Goal: Transaction & Acquisition: Purchase product/service

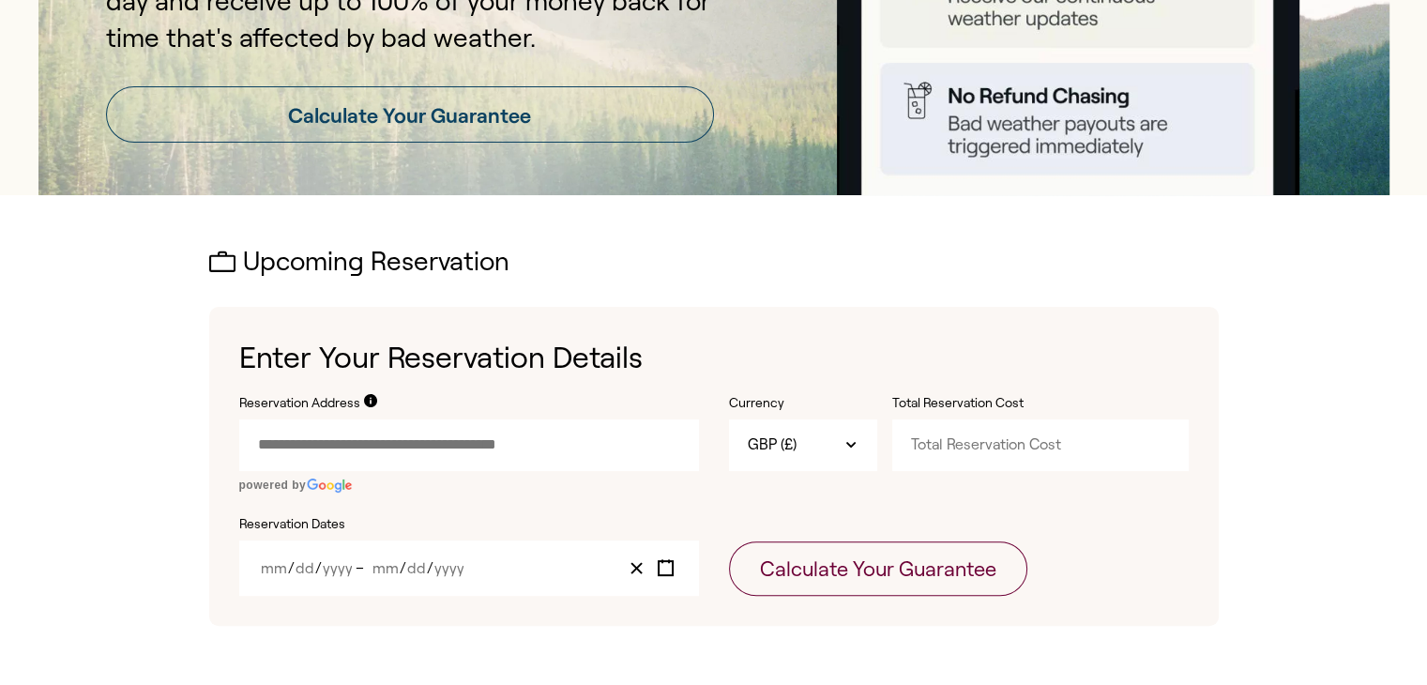
scroll to position [469, 0]
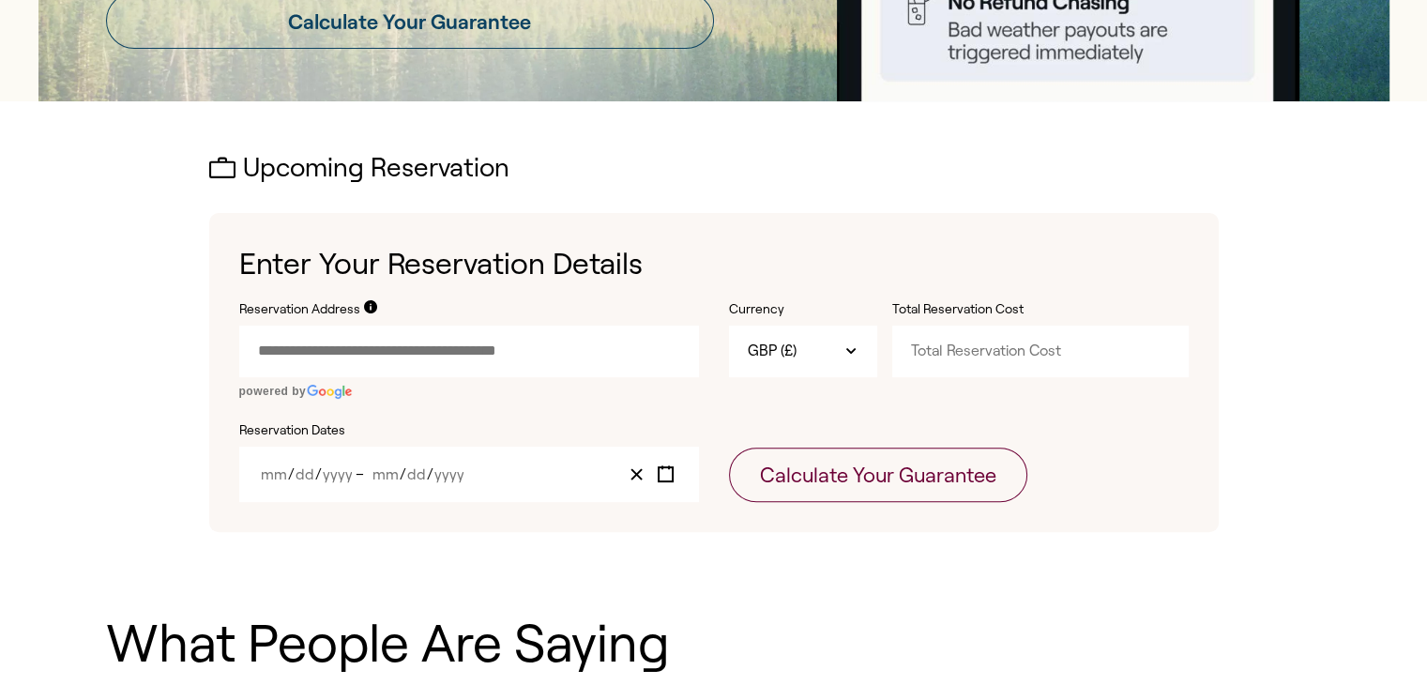
drag, startPoint x: 526, startPoint y: 350, endPoint x: 365, endPoint y: 309, distance: 166.5
click at [365, 309] on icon at bounding box center [370, 306] width 13 height 13
click at [1259, 391] on div "Upcoming Reservation Enter Your Reservation Details Reservation Address powered…" at bounding box center [714, 343] width 1216 height 378
paste input "text"
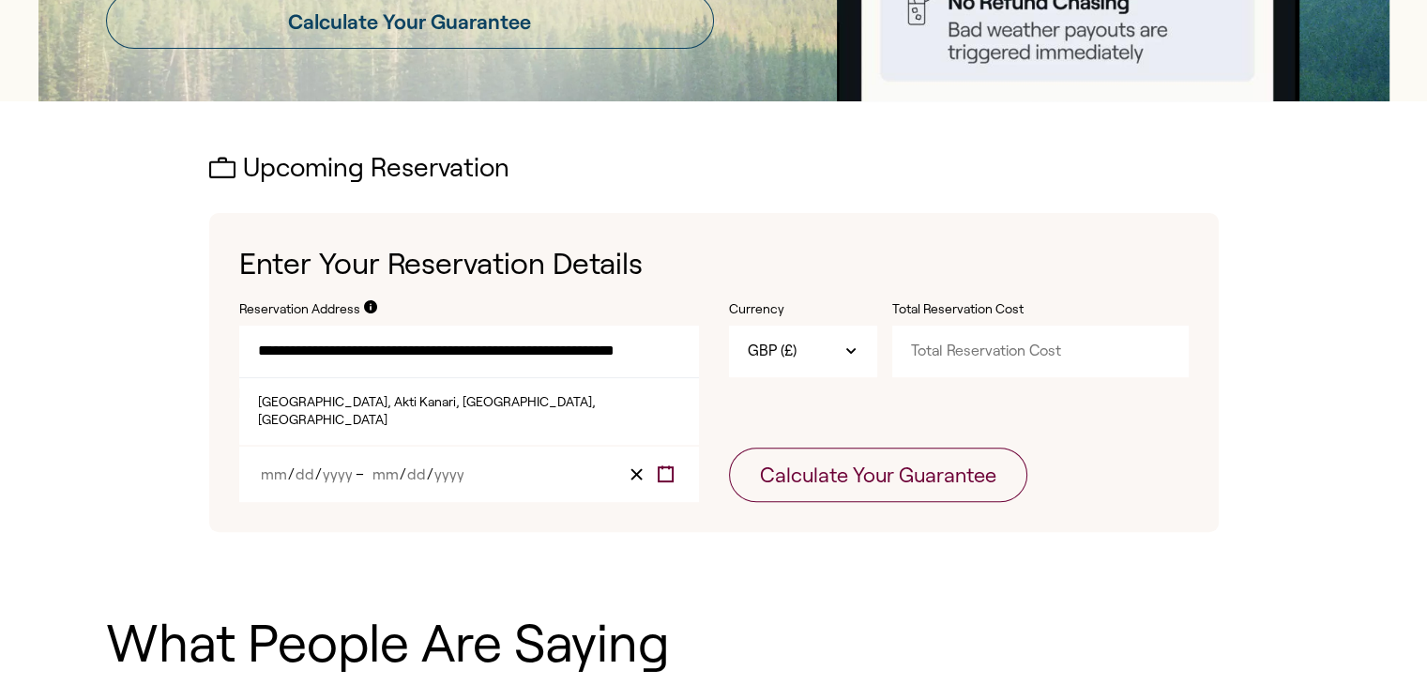
type input "**********"
click at [661, 471] on icon "Toggle calendar" at bounding box center [666, 474] width 18 height 18
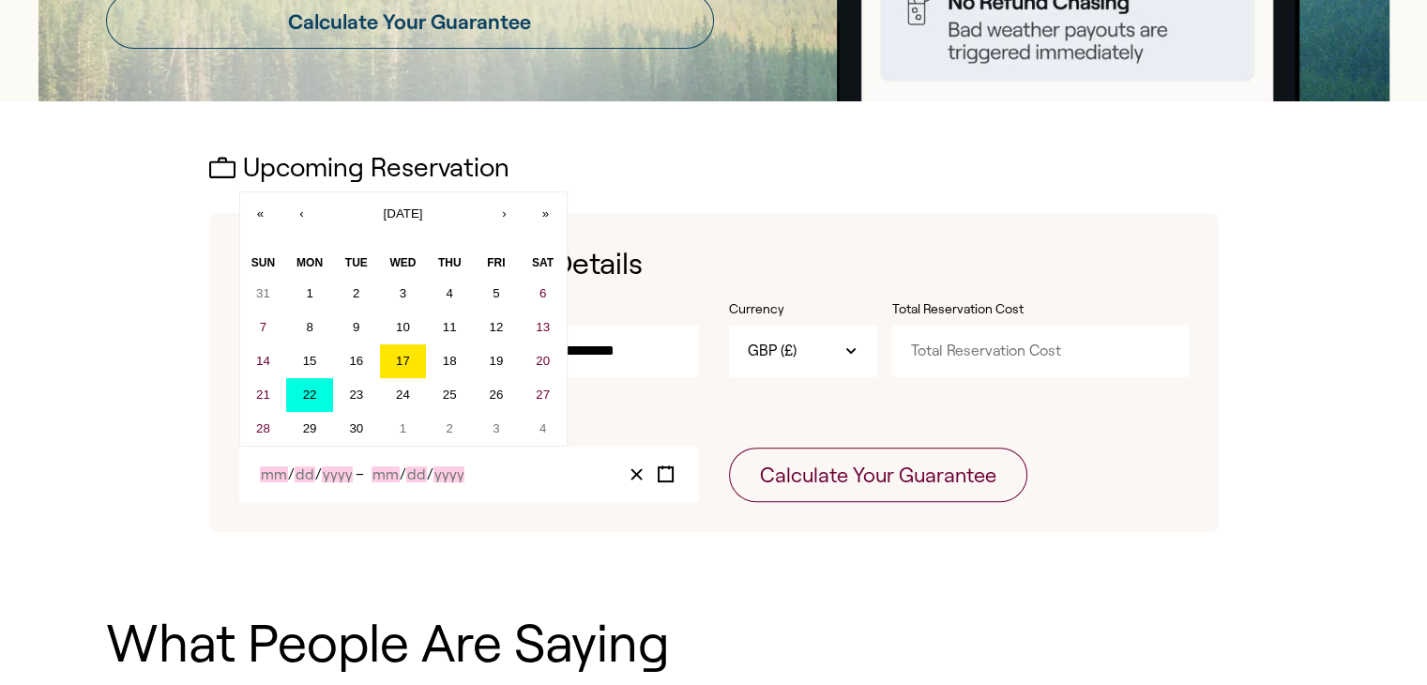
click at [315, 398] on abbr "22" at bounding box center [310, 394] width 14 height 14
click at [315, 393] on abbr "22" at bounding box center [310, 394] width 14 height 14
type input "9"
type input "22"
type input "2025"
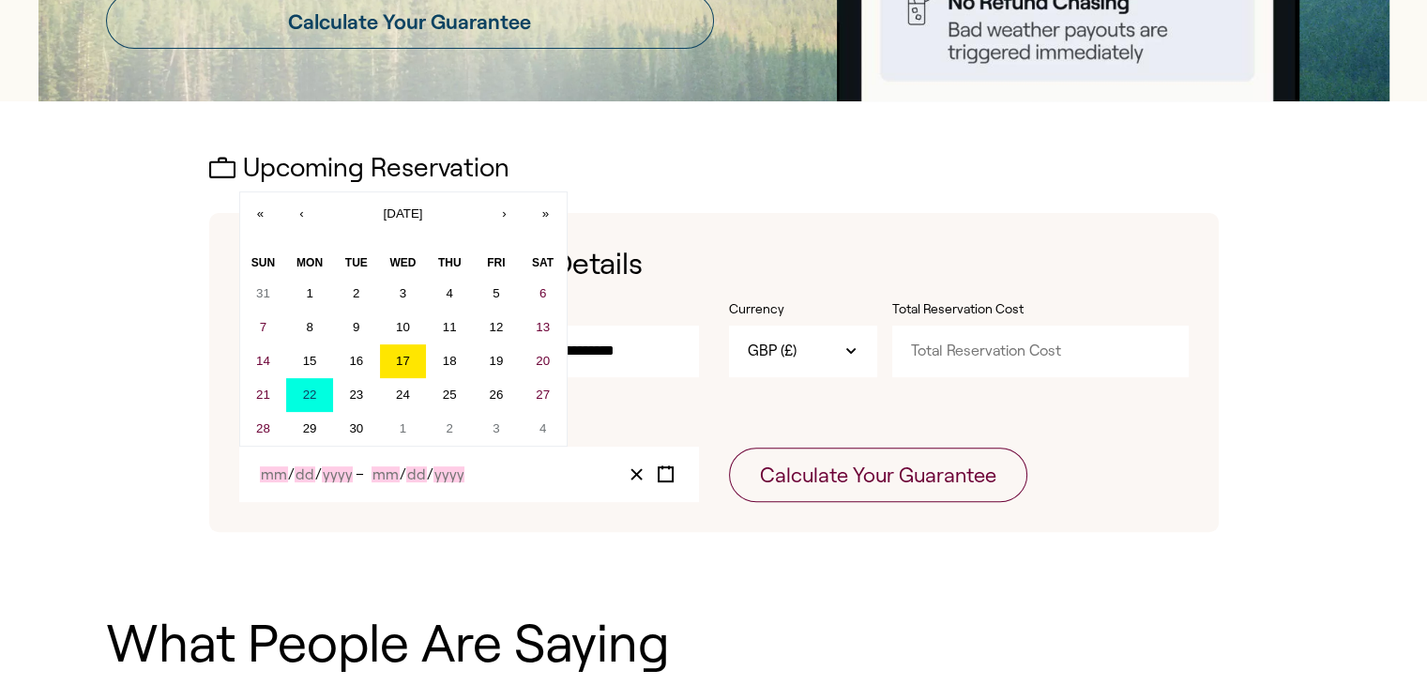
type input "9"
type input "22"
type input "2025"
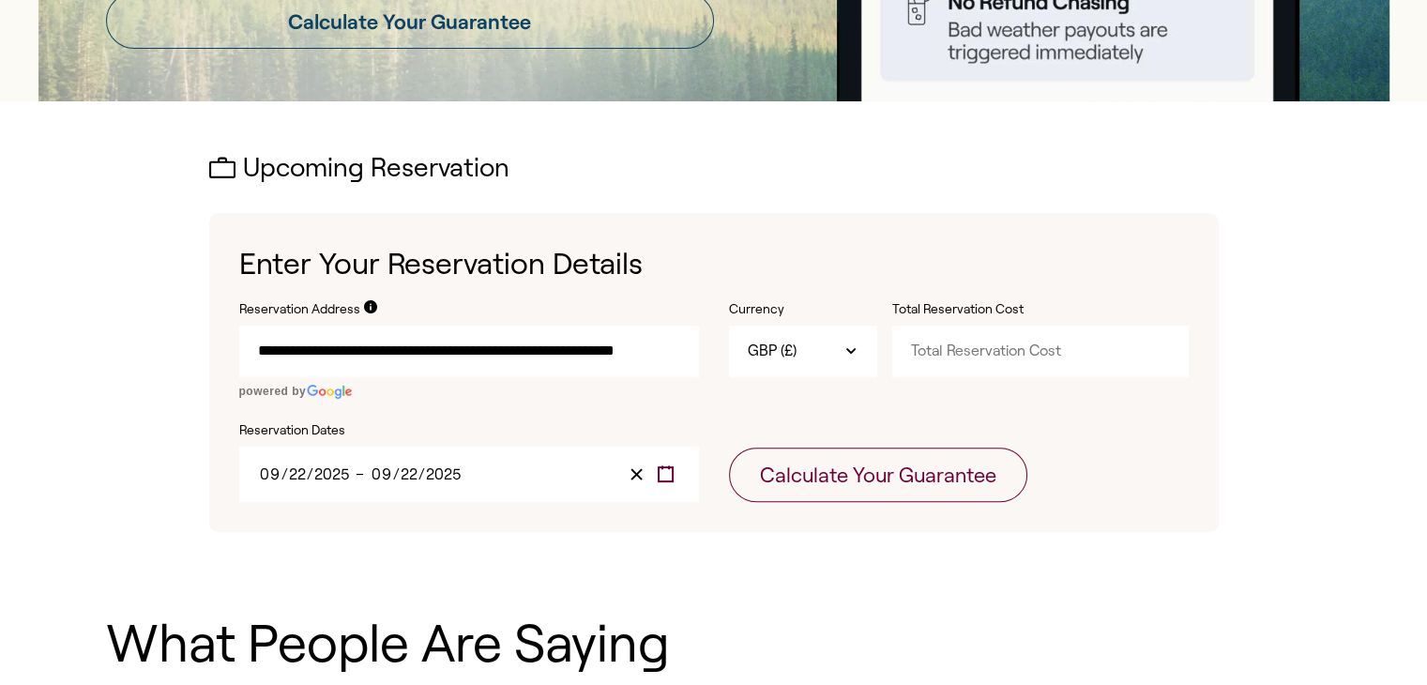
click at [667, 473] on icon "Toggle calendar" at bounding box center [666, 474] width 18 height 18
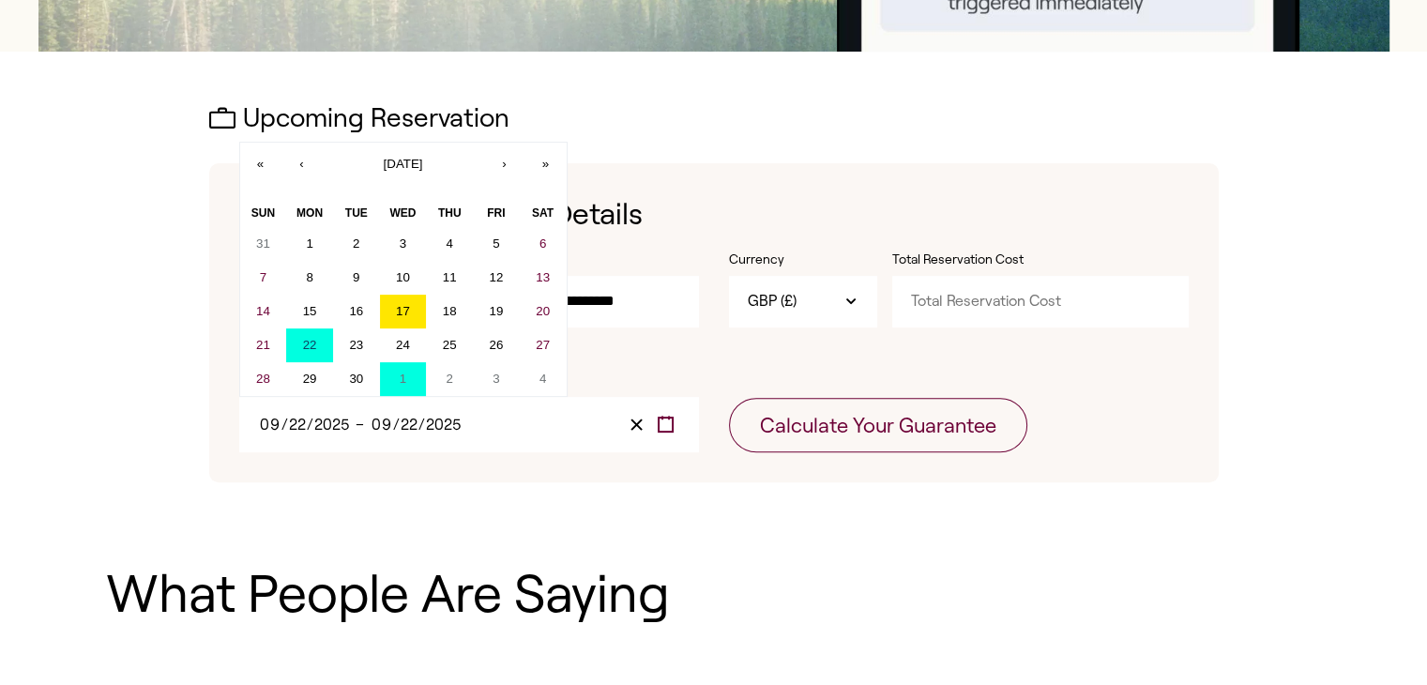
scroll to position [563, 0]
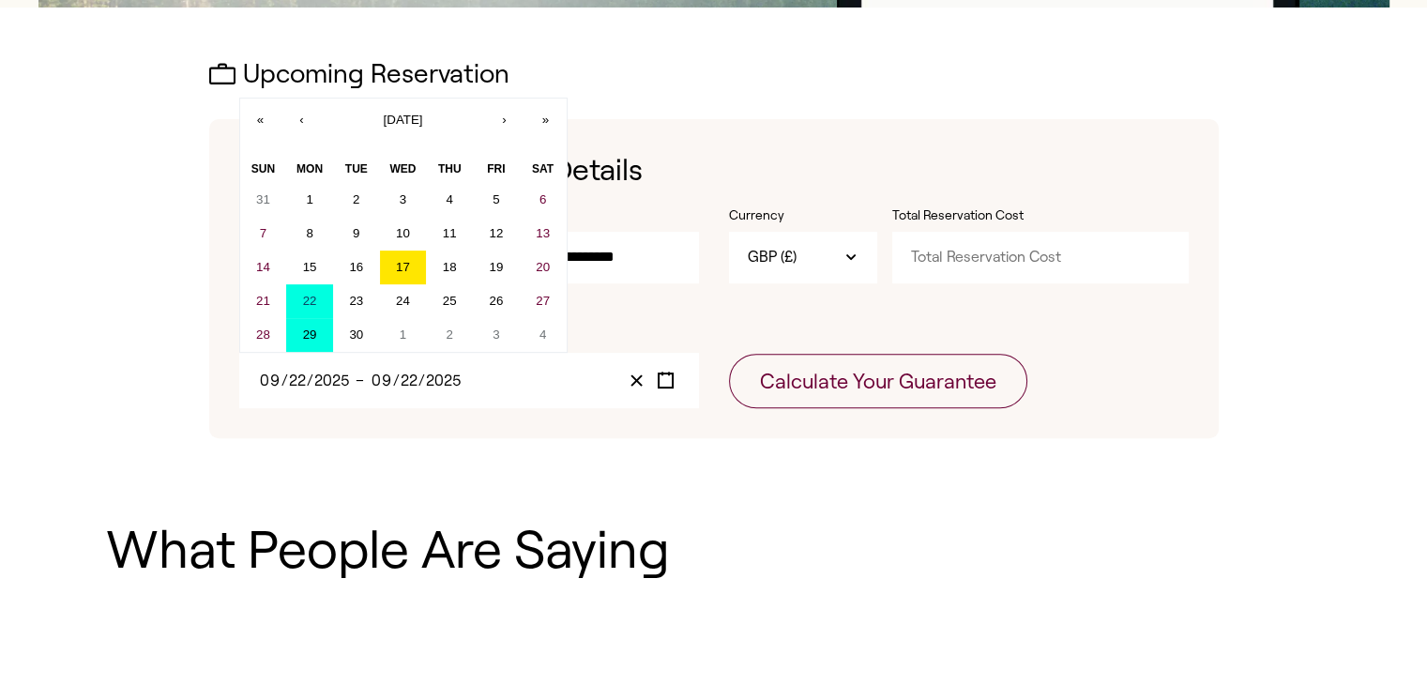
click at [307, 331] on abbr "29" at bounding box center [310, 334] width 14 height 14
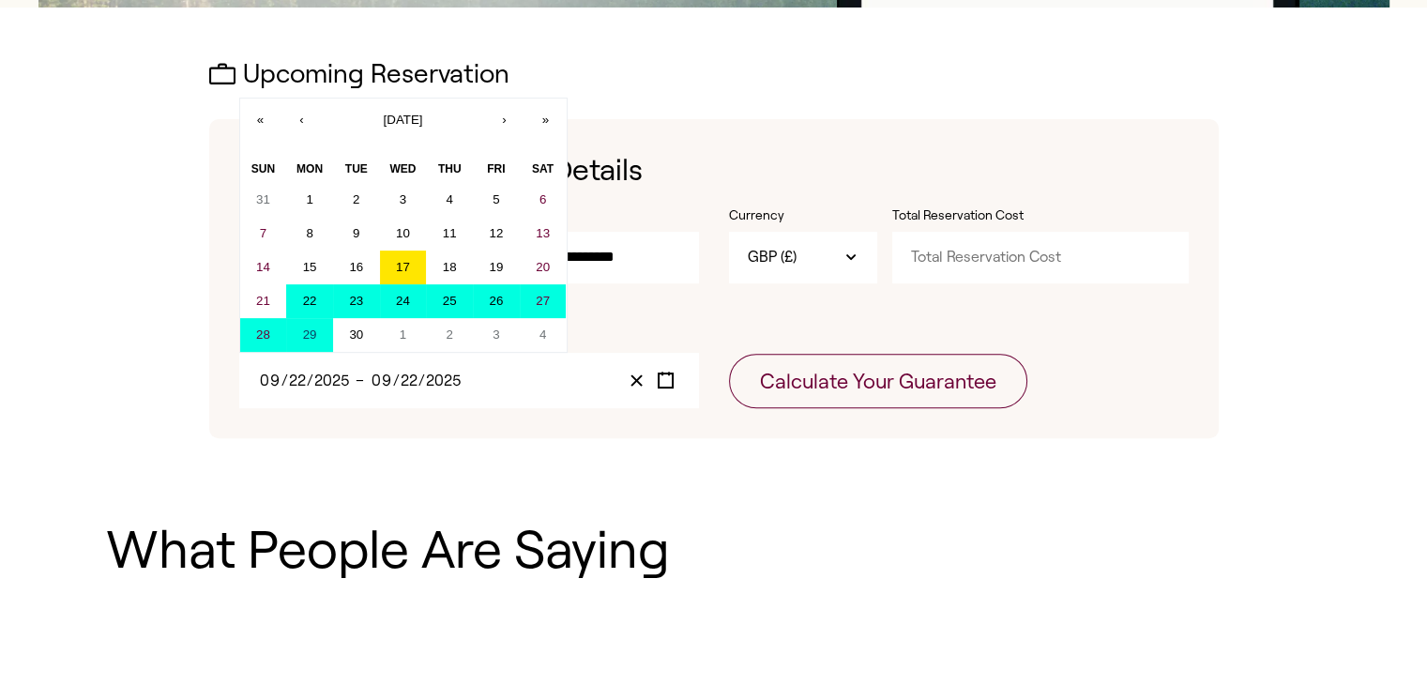
click at [286, 295] on button "22" at bounding box center [309, 301] width 47 height 34
type input "29"
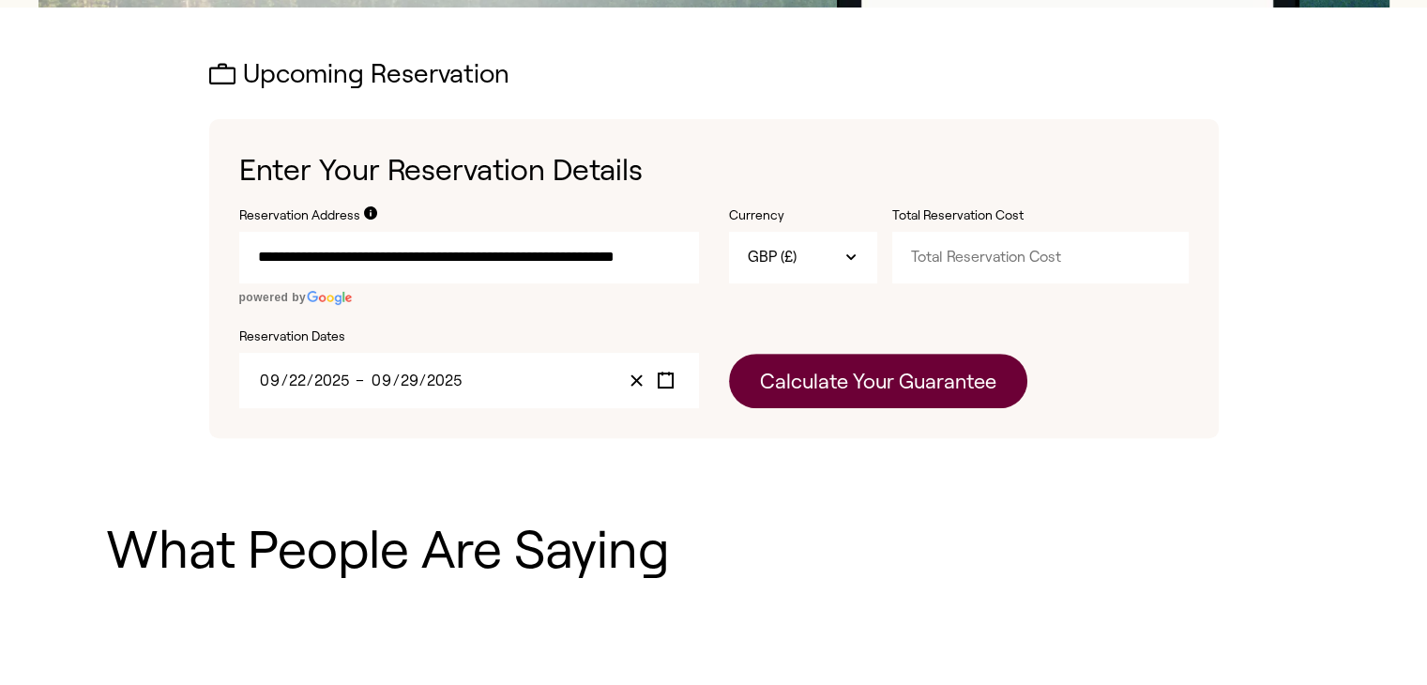
click at [896, 395] on button "Calculate Your Guarantee" at bounding box center [878, 381] width 298 height 54
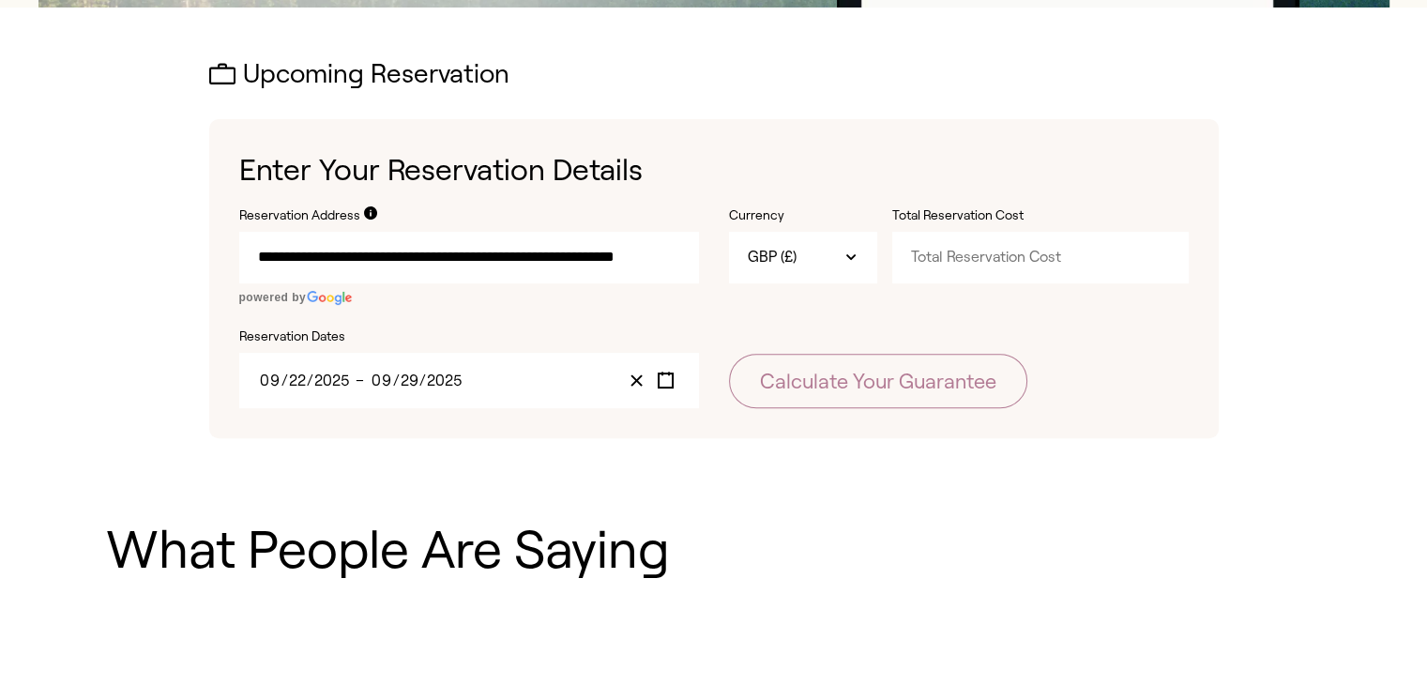
scroll to position [0, 0]
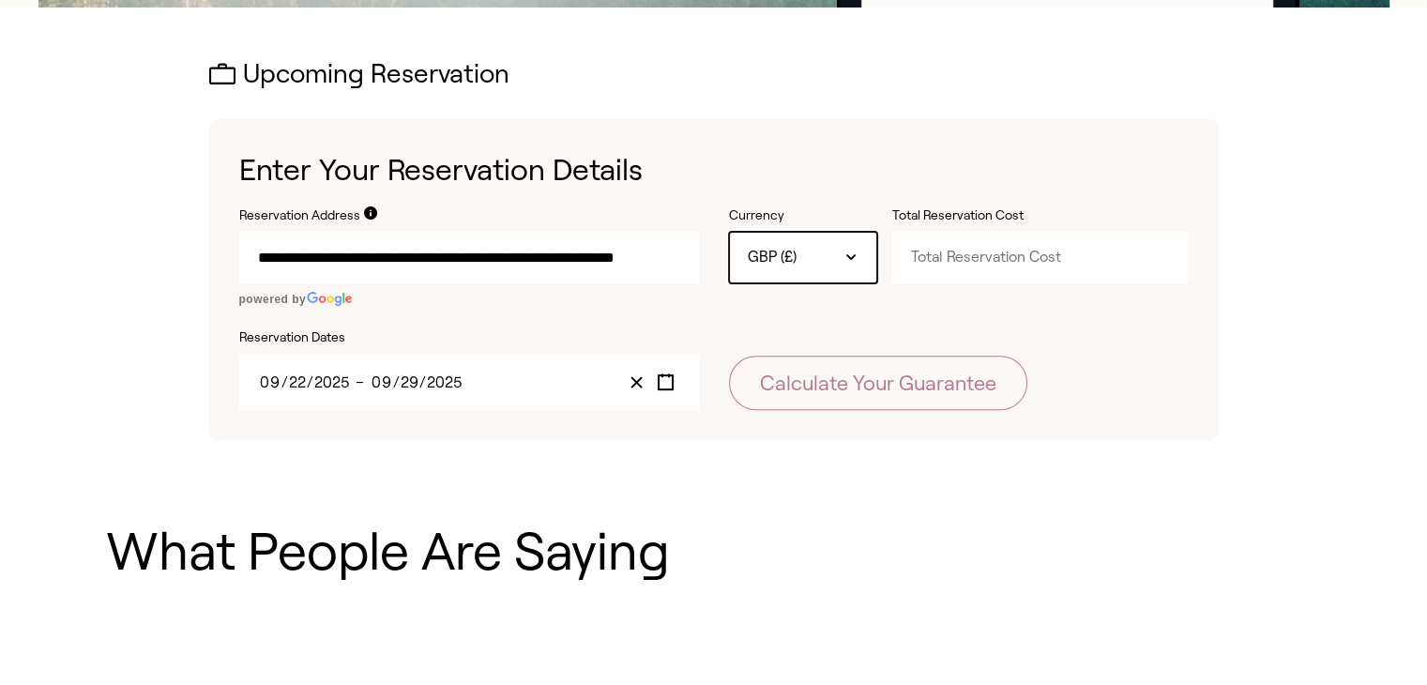
click at [852, 258] on icon at bounding box center [851, 257] width 8 height 4
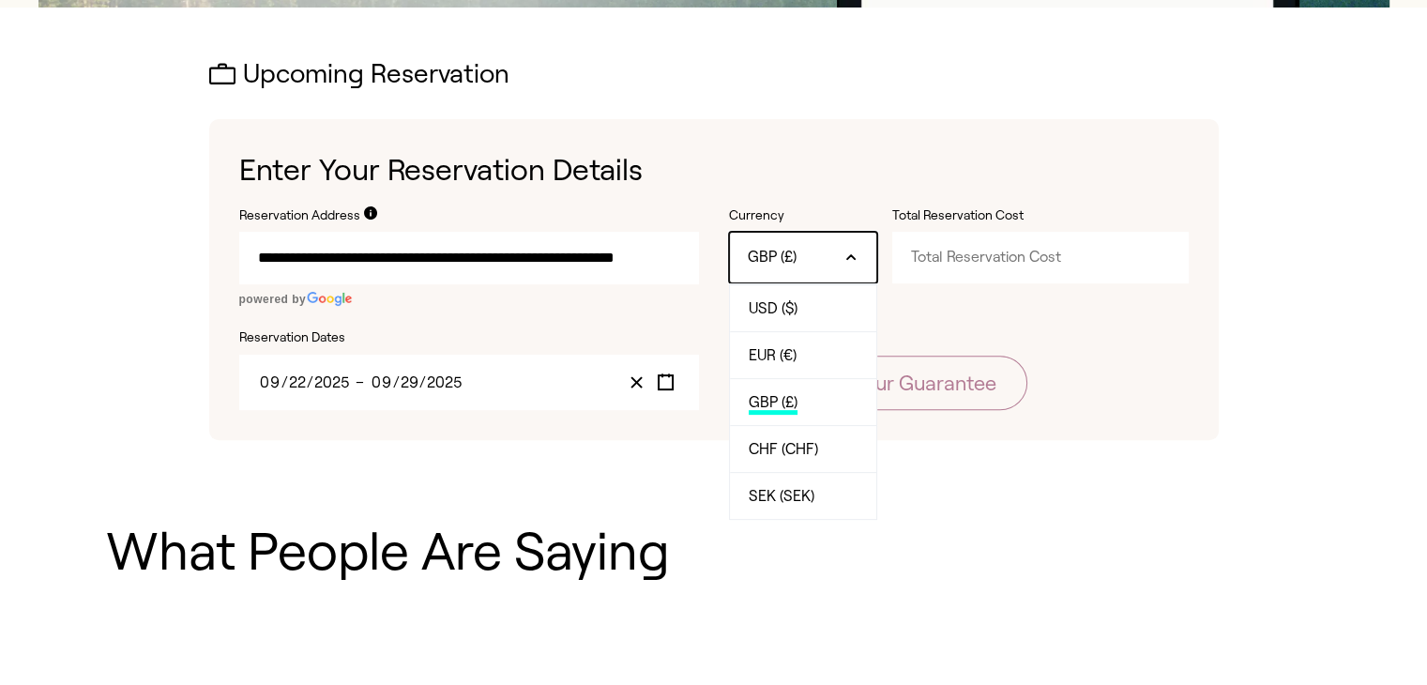
click at [781, 409] on span "GBP (£)" at bounding box center [772, 404] width 49 height 21
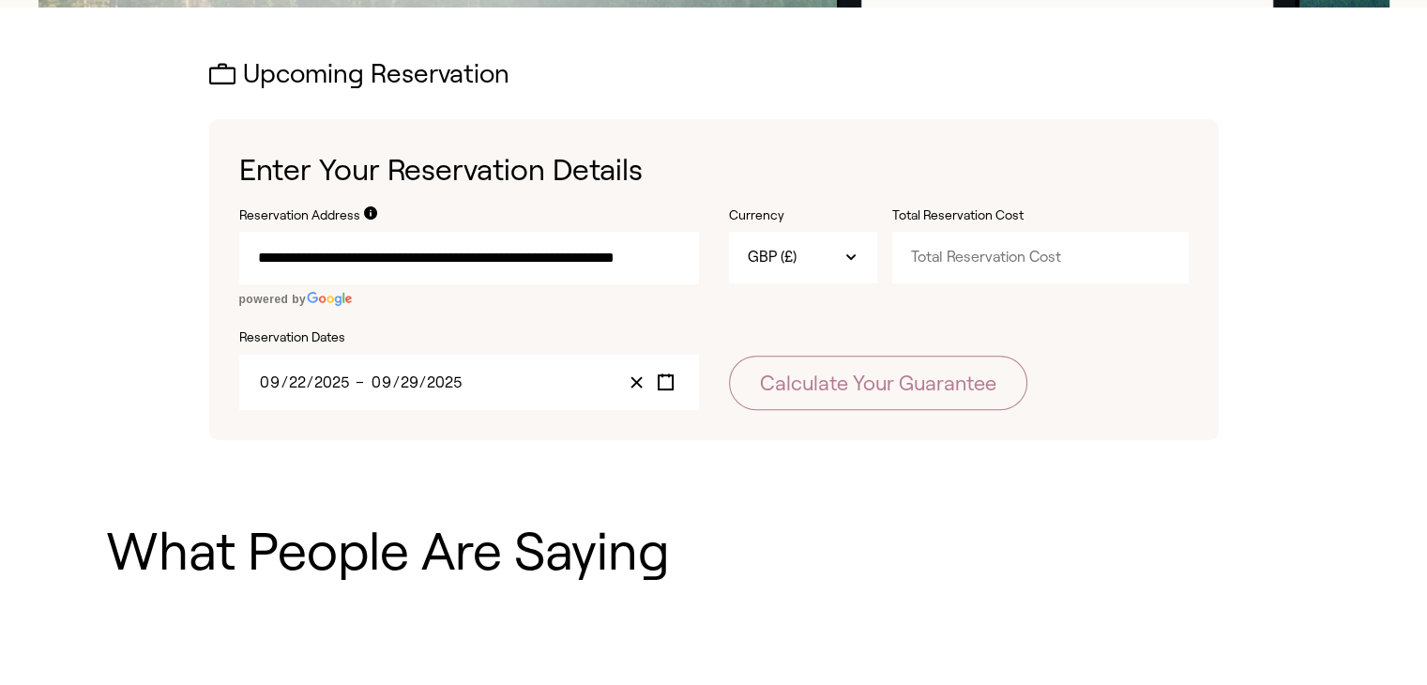
click at [987, 266] on input "Total Reservation Cost" at bounding box center [1040, 257] width 296 height 51
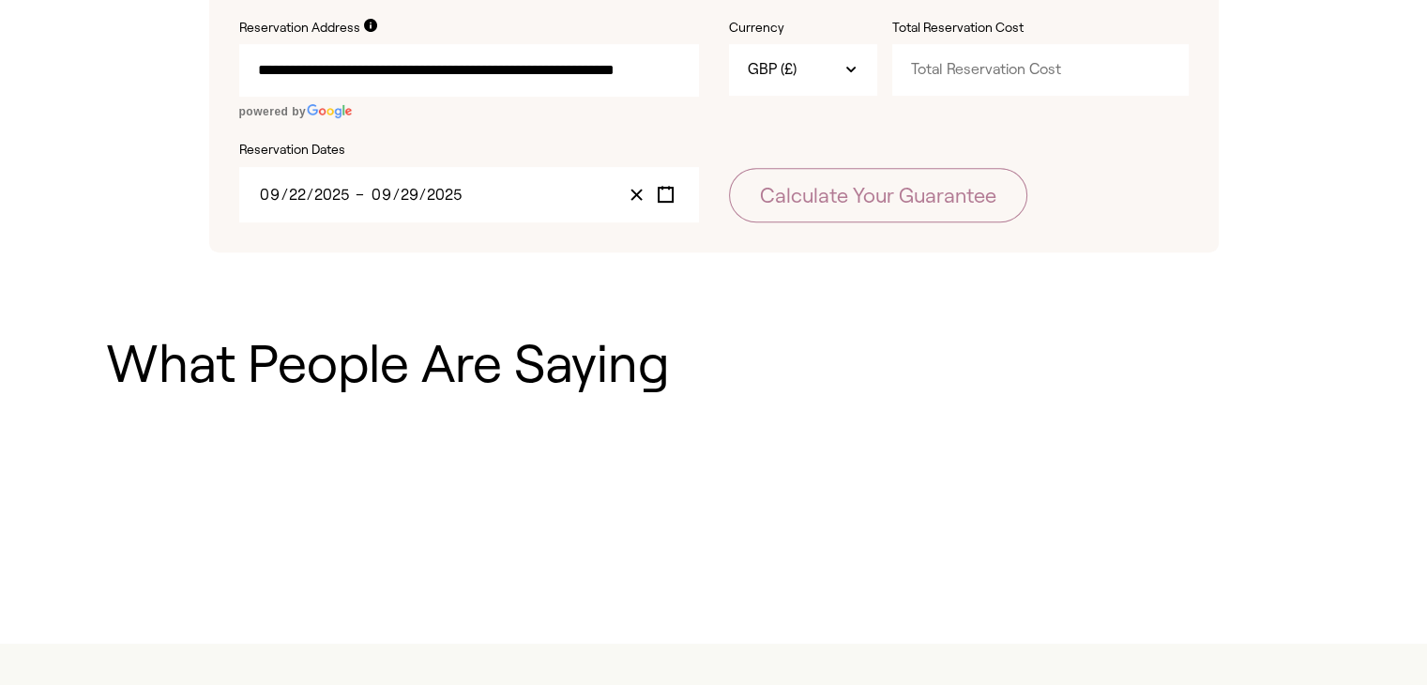
scroll to position [563, 0]
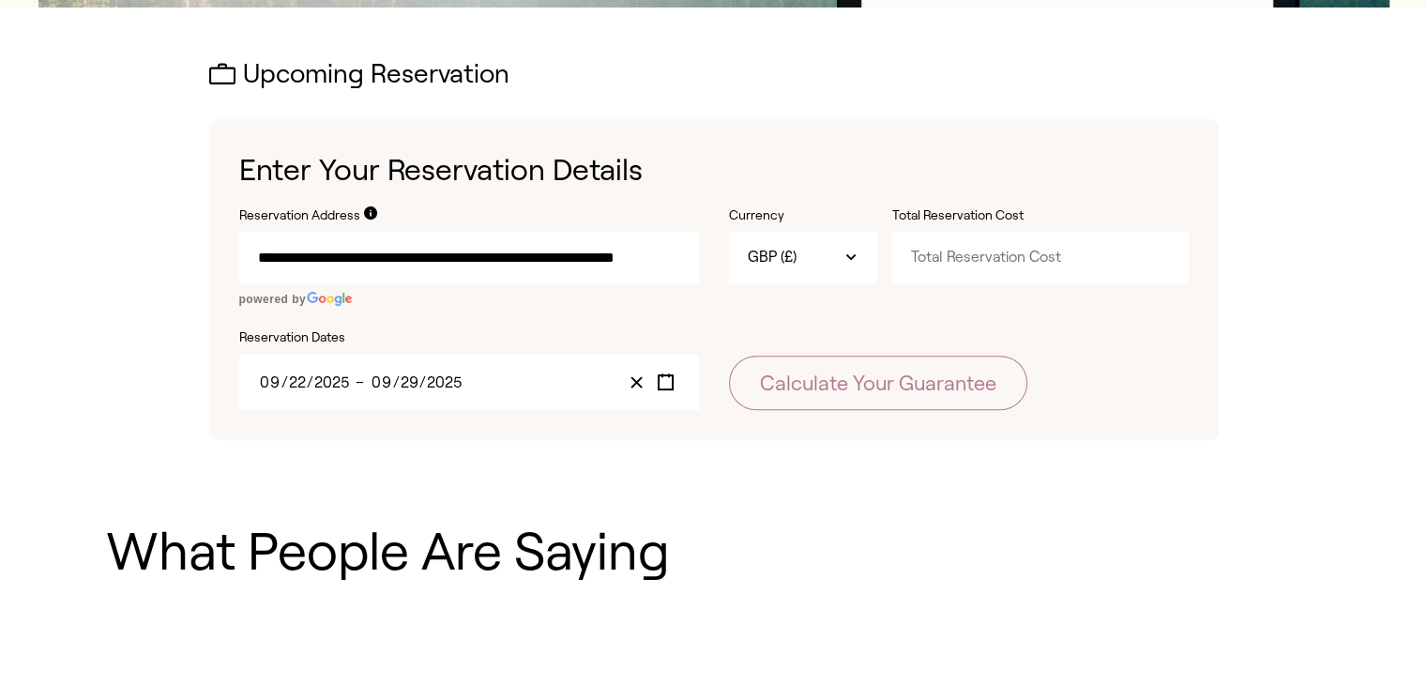
click at [938, 277] on input "Total Reservation Cost" at bounding box center [1040, 257] width 296 height 51
type input "-0.01"
click at [1155, 264] on input "-0.01" at bounding box center [1040, 257] width 296 height 51
drag, startPoint x: 957, startPoint y: 252, endPoint x: 914, endPoint y: 255, distance: 43.2
click at [914, 255] on input "-0.01" at bounding box center [1040, 257] width 296 height 51
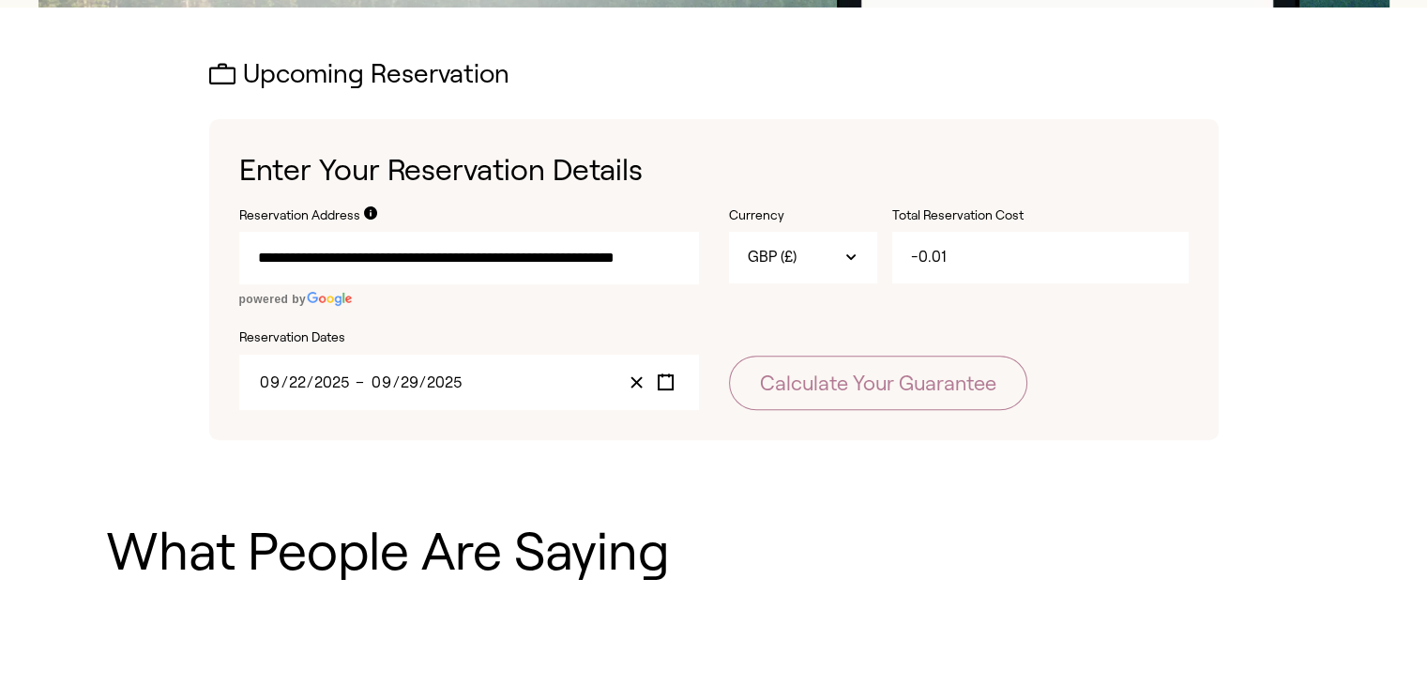
click at [917, 481] on div "**********" at bounding box center [713, 250] width 1351 height 485
drag, startPoint x: 955, startPoint y: 250, endPoint x: 883, endPoint y: 257, distance: 72.5
click at [883, 257] on div "Currency GBP This is a hidden input not intended for interaction, use the adjac…" at bounding box center [959, 256] width 460 height 100
paste input "1603.28"
type input "1603.28"
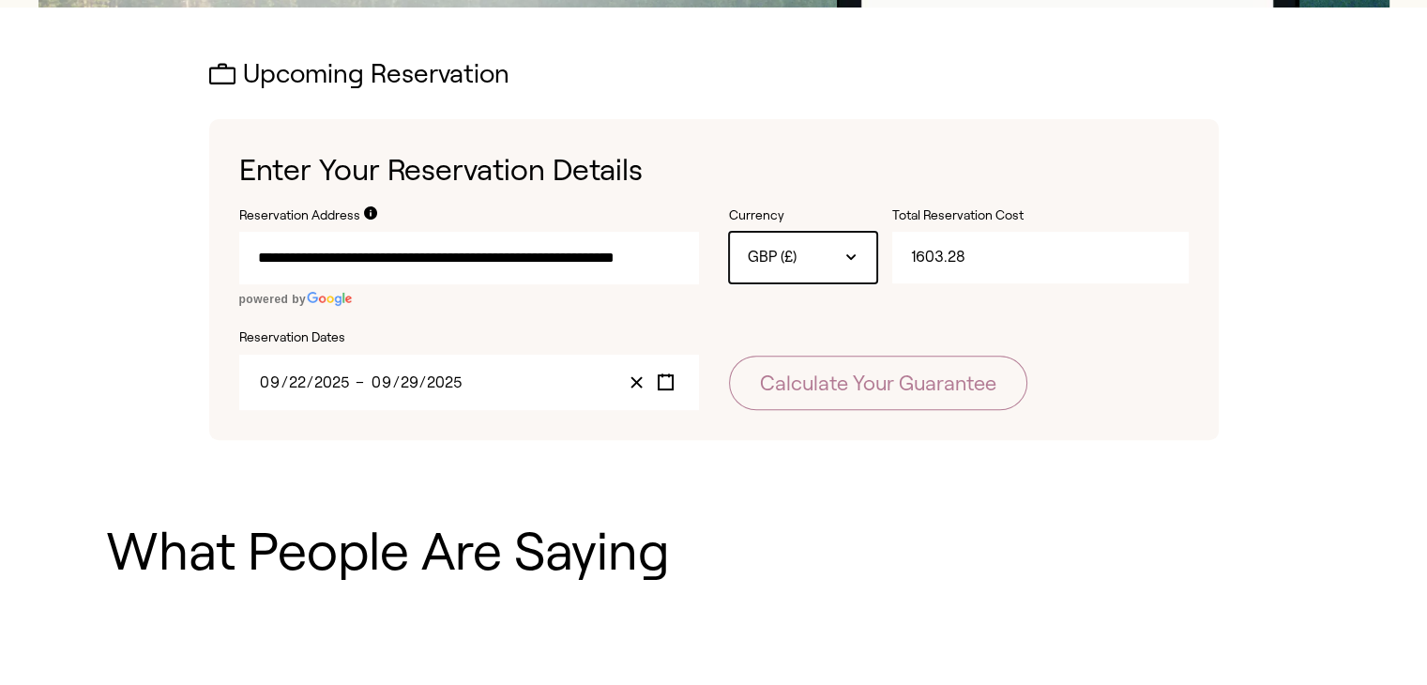
click at [845, 249] on icon at bounding box center [850, 256] width 15 height 15
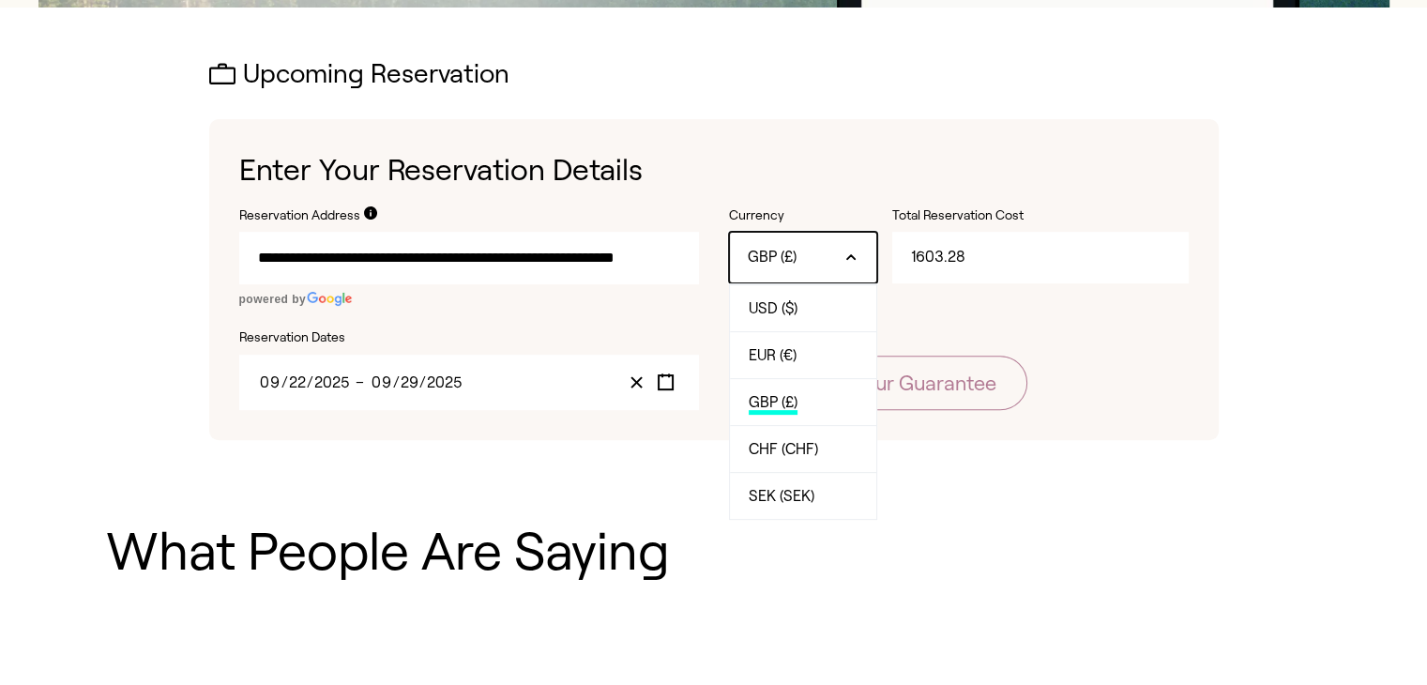
click at [773, 399] on span "GBP (£)" at bounding box center [772, 404] width 49 height 21
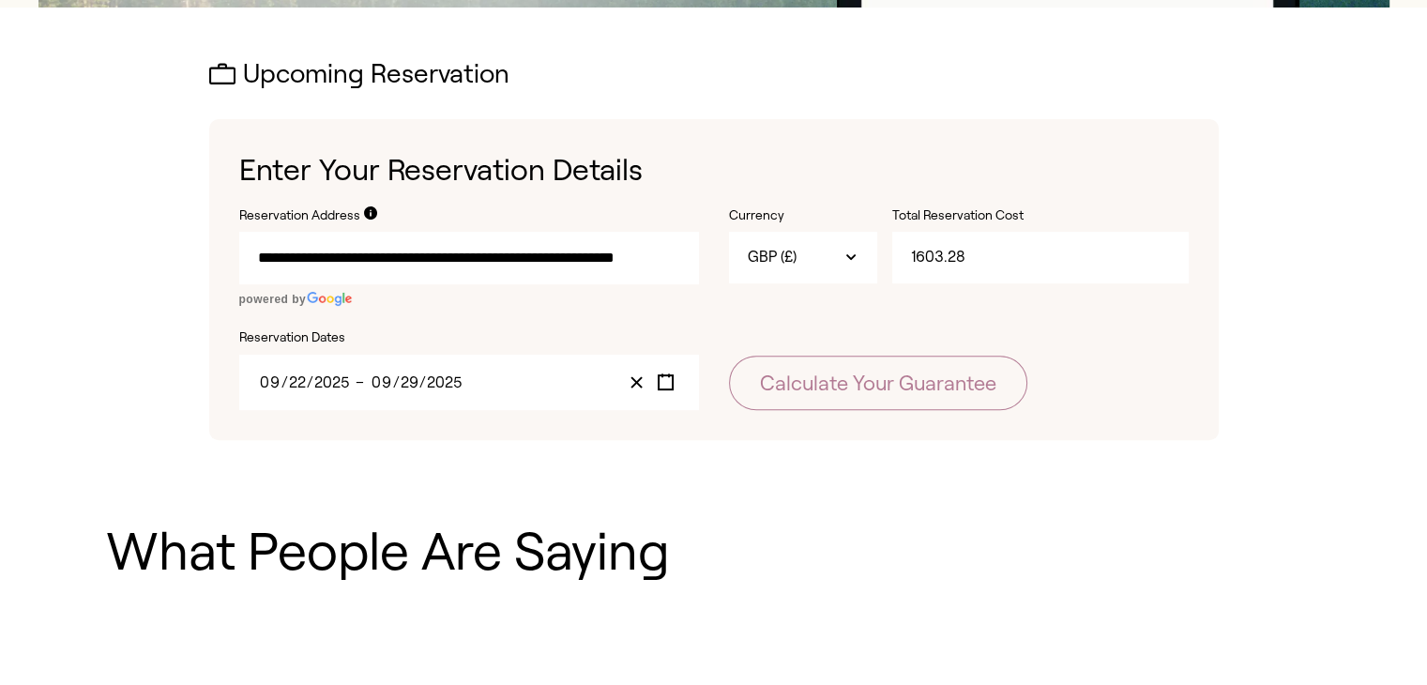
click at [981, 248] on input "1603.28" at bounding box center [1040, 257] width 296 height 51
click at [911, 256] on input "1603.28" at bounding box center [1040, 257] width 296 height 51
click at [634, 377] on icon "Clear value" at bounding box center [636, 382] width 18 height 18
click at [659, 383] on icon "Toggle calendar" at bounding box center [666, 382] width 18 height 18
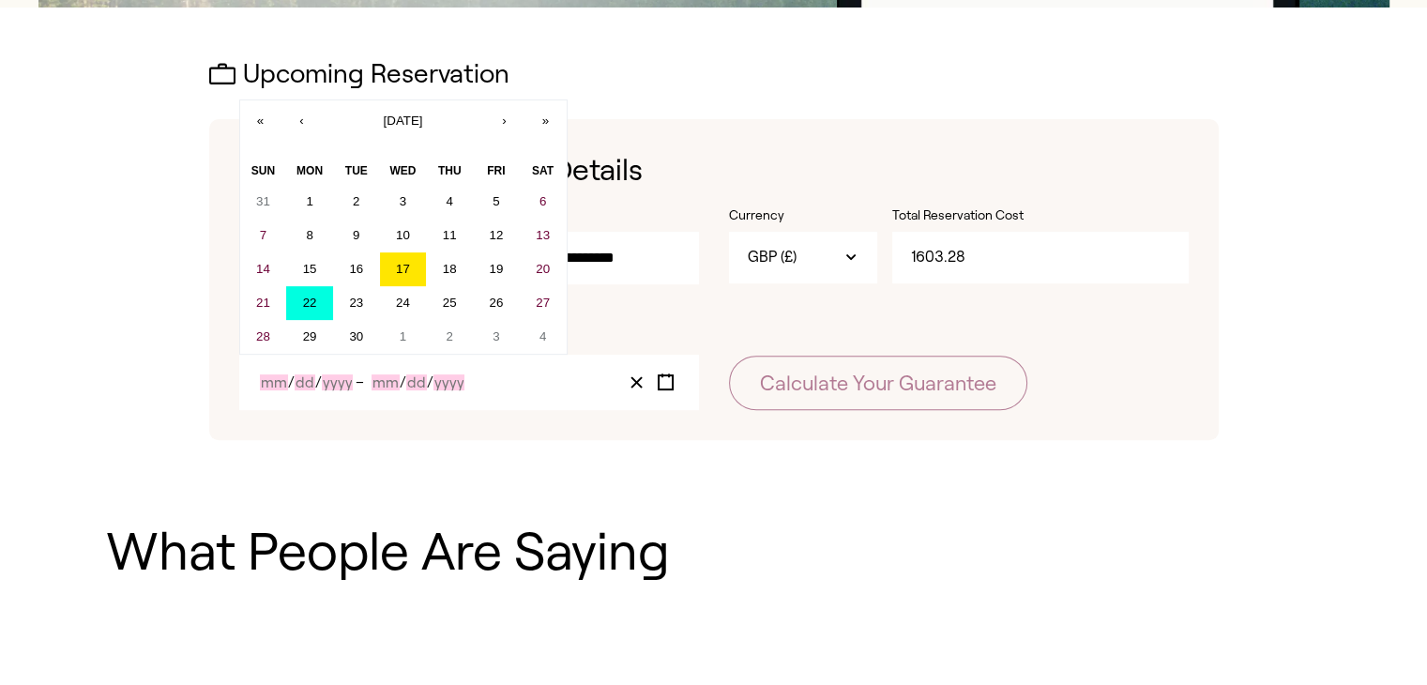
click at [323, 301] on button "22" at bounding box center [309, 303] width 47 height 34
click at [305, 312] on button "22" at bounding box center [309, 303] width 47 height 34
type input "9"
type input "22"
type input "2025"
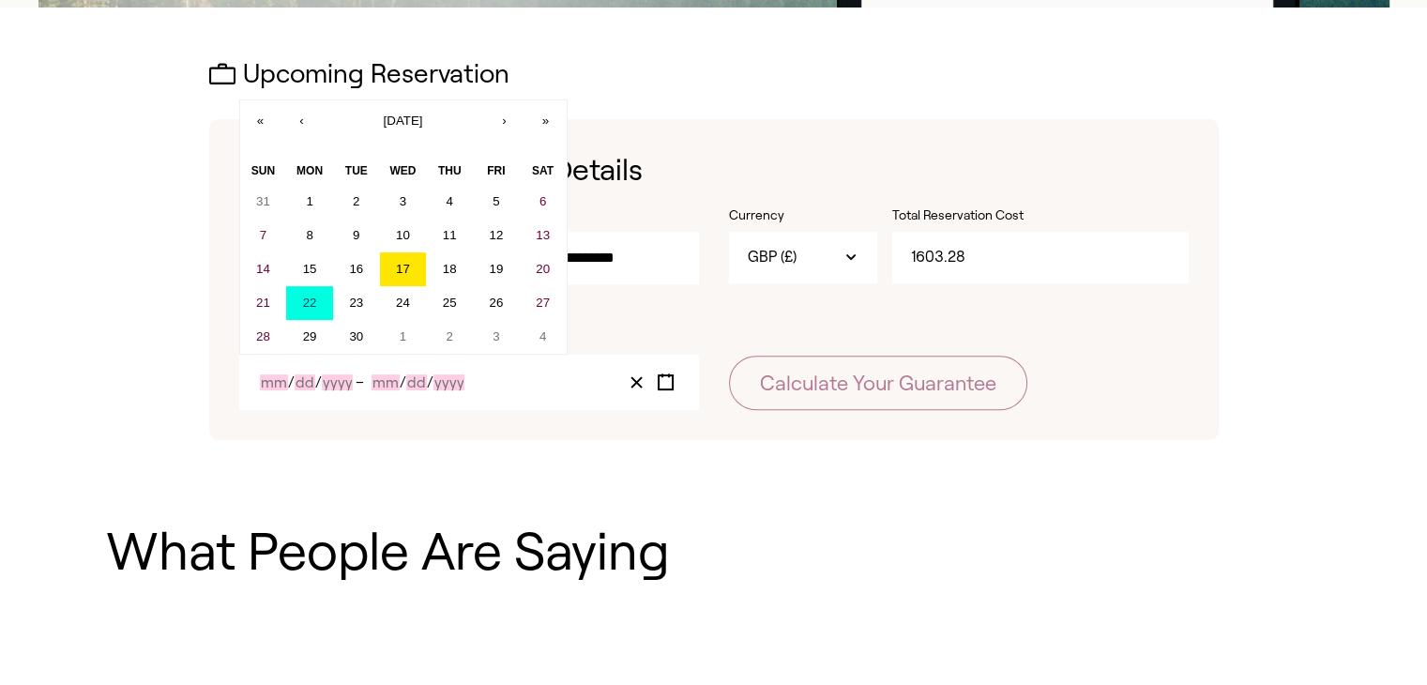
type input "9"
type input "22"
type input "2025"
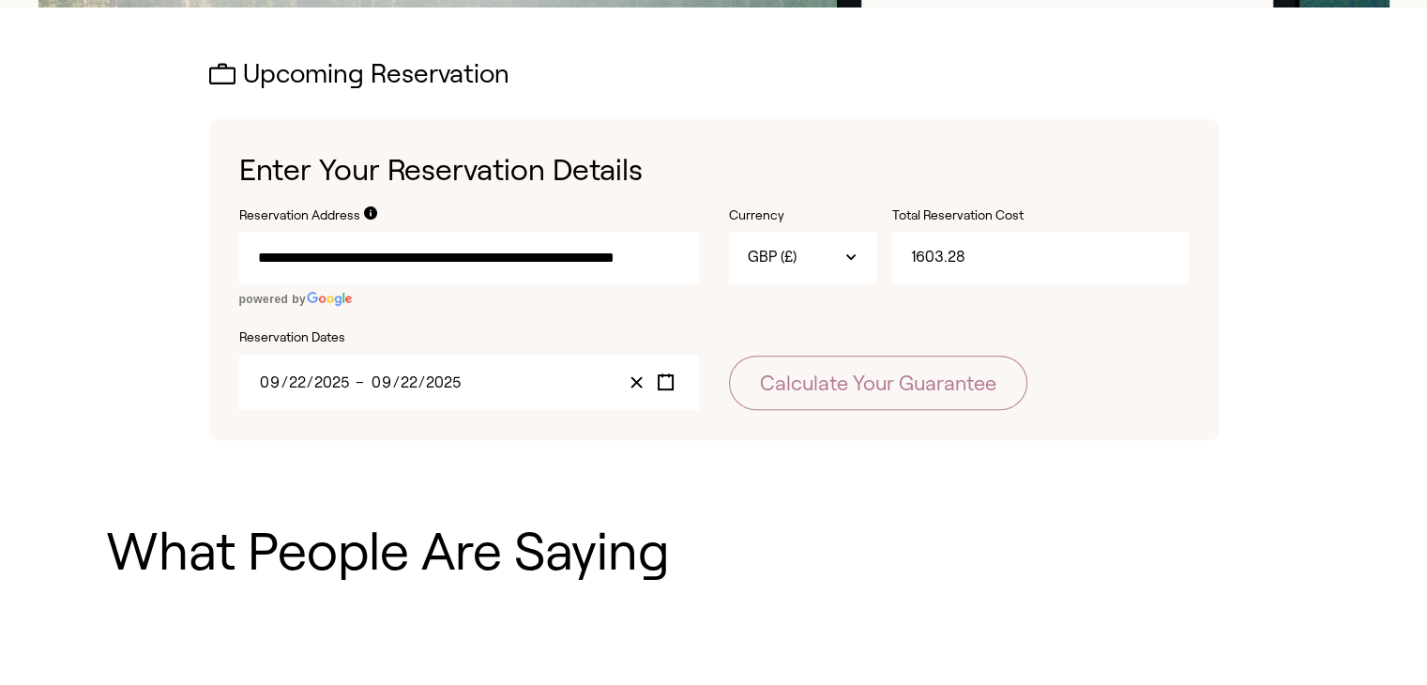
click at [670, 267] on input "**********" at bounding box center [469, 258] width 460 height 53
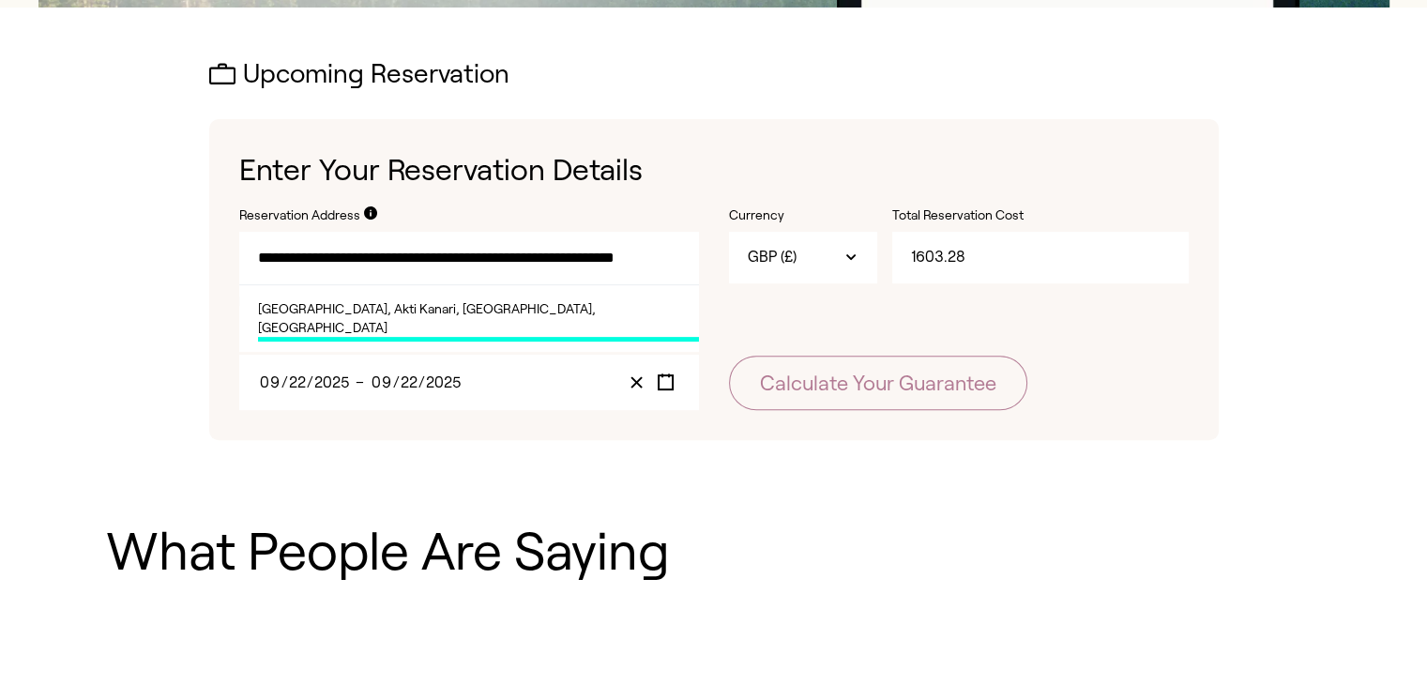
click at [600, 312] on li "[GEOGRAPHIC_DATA], Akti Kanari, [GEOGRAPHIC_DATA], [GEOGRAPHIC_DATA]" at bounding box center [469, 318] width 460 height 68
type input "**********"
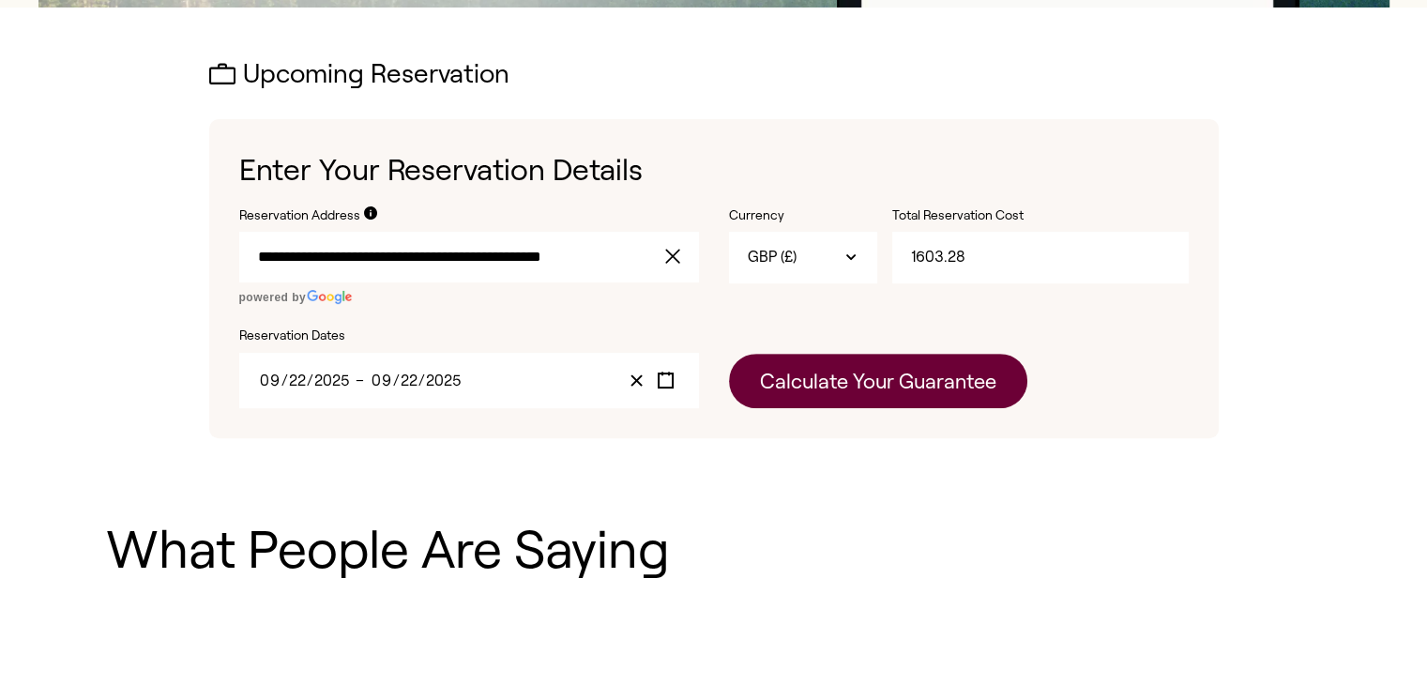
click at [867, 372] on button "Calculate Your Guarantee" at bounding box center [878, 381] width 298 height 54
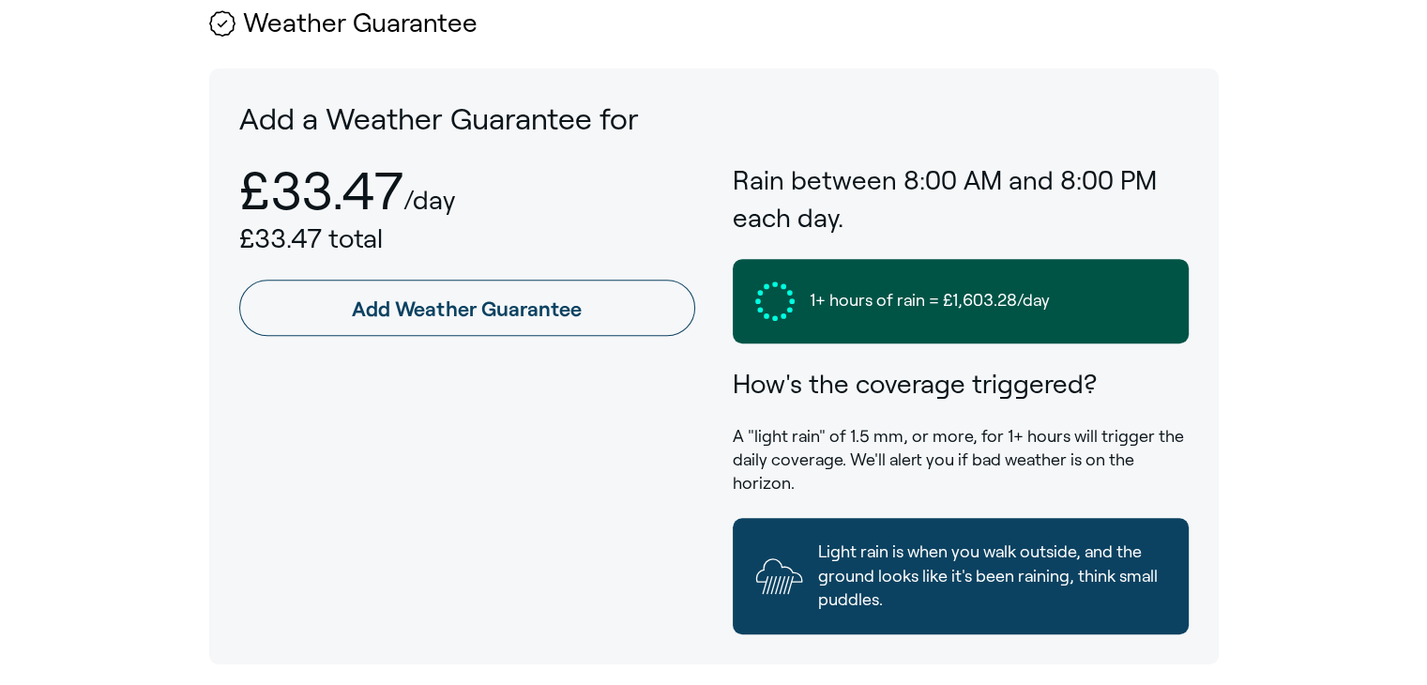
scroll to position [938, 0]
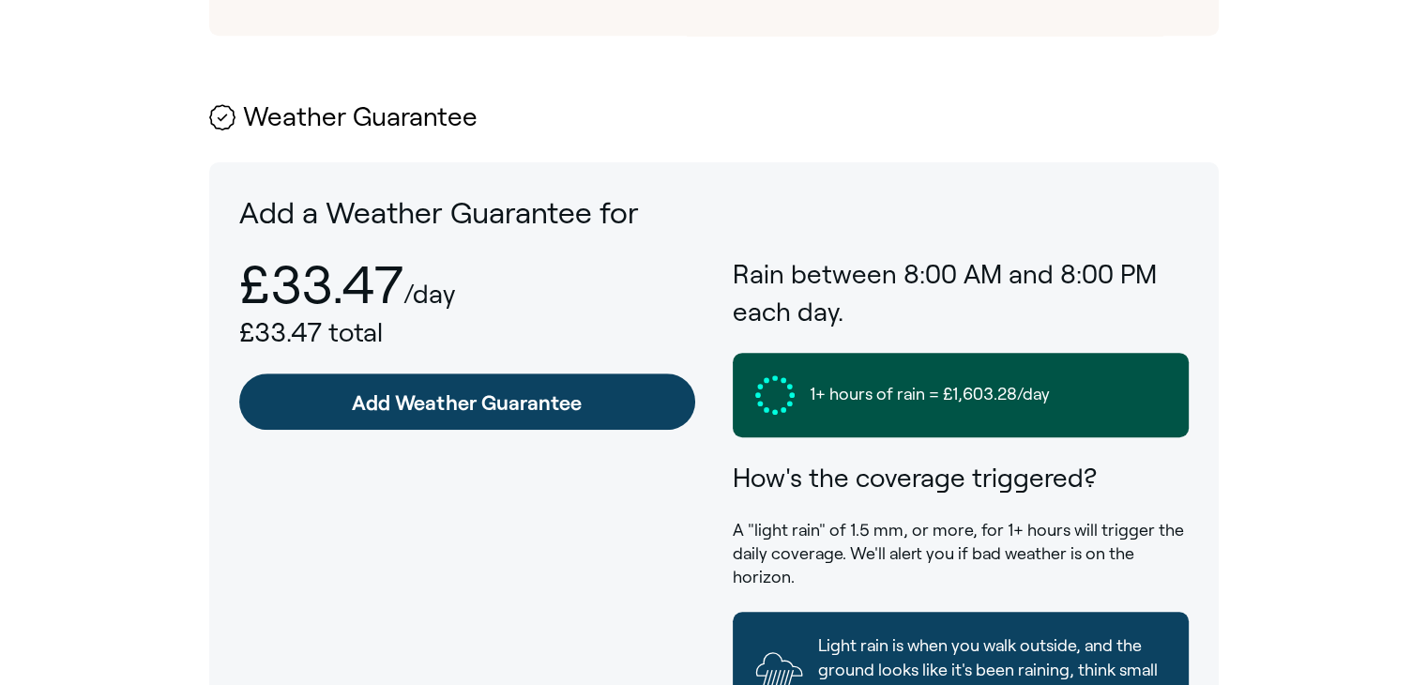
click at [379, 373] on link "Add Weather Guarantee" at bounding box center [467, 401] width 456 height 56
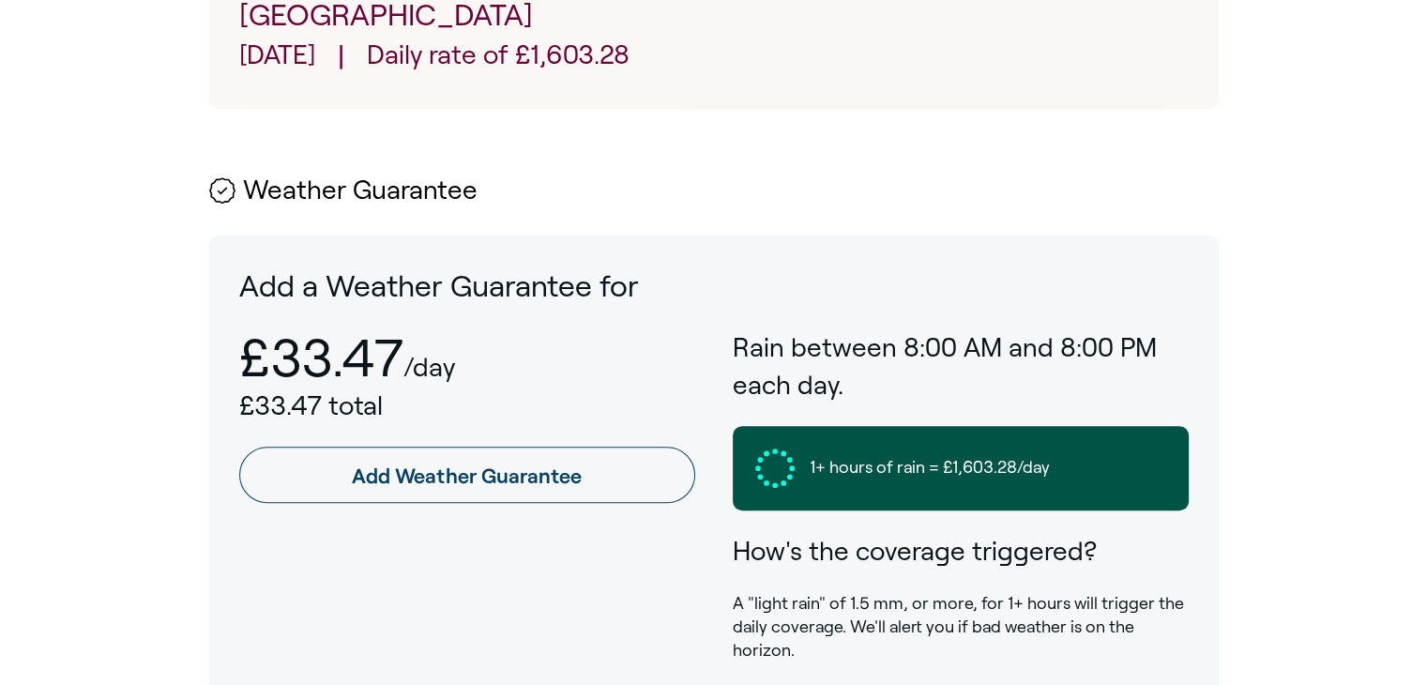
scroll to position [750, 0]
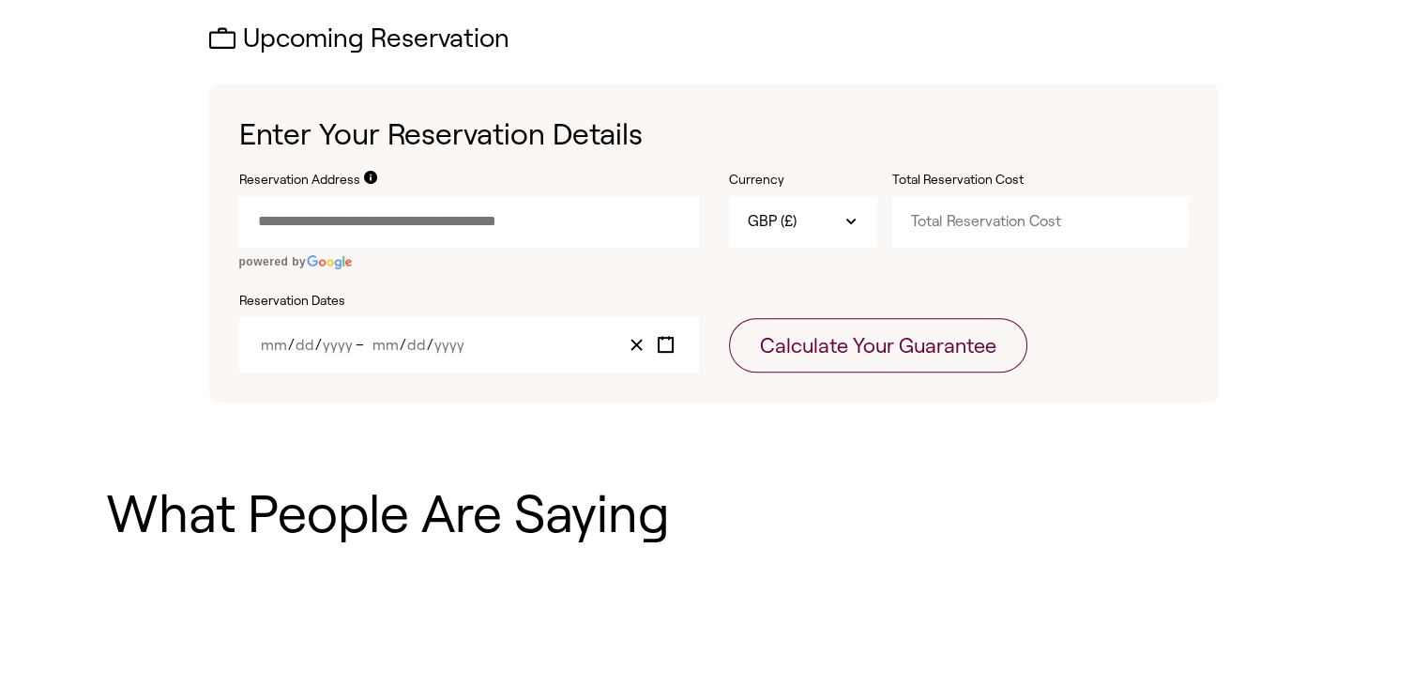
scroll to position [563, 0]
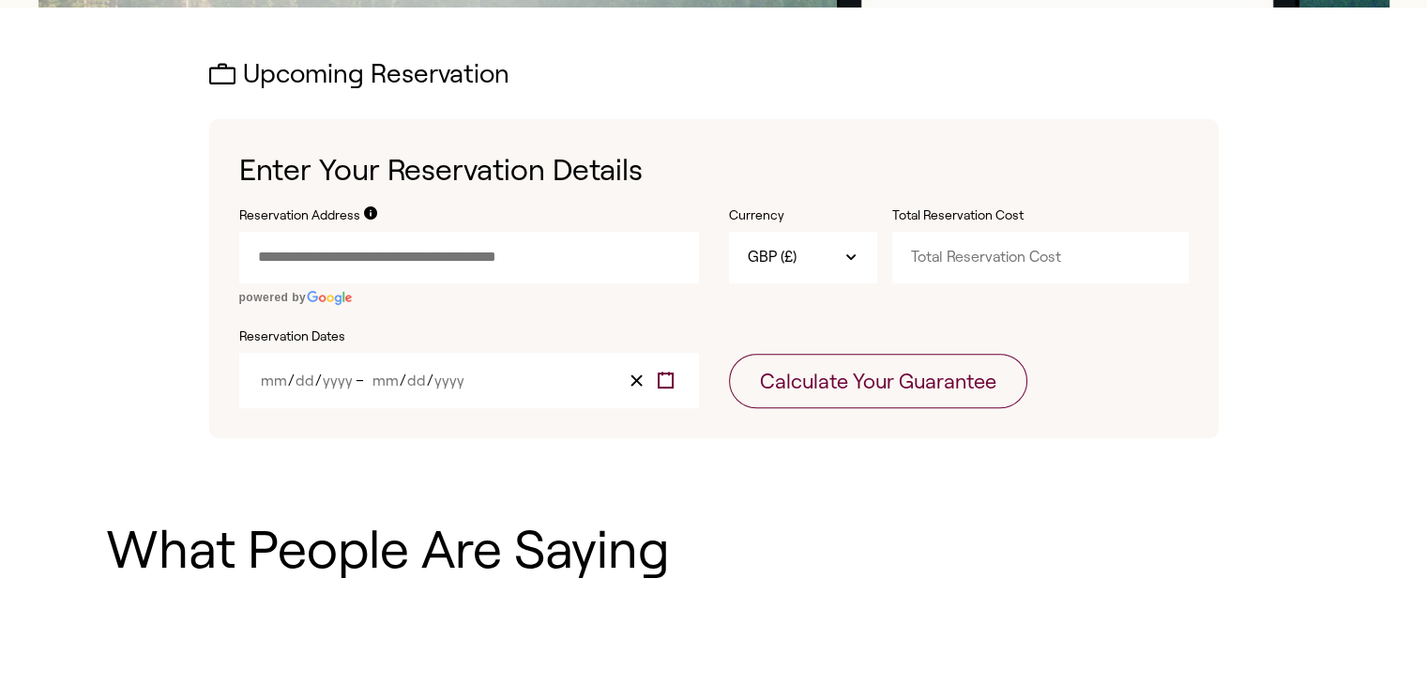
click at [663, 372] on icon "Toggle calendar" at bounding box center [666, 380] width 18 height 18
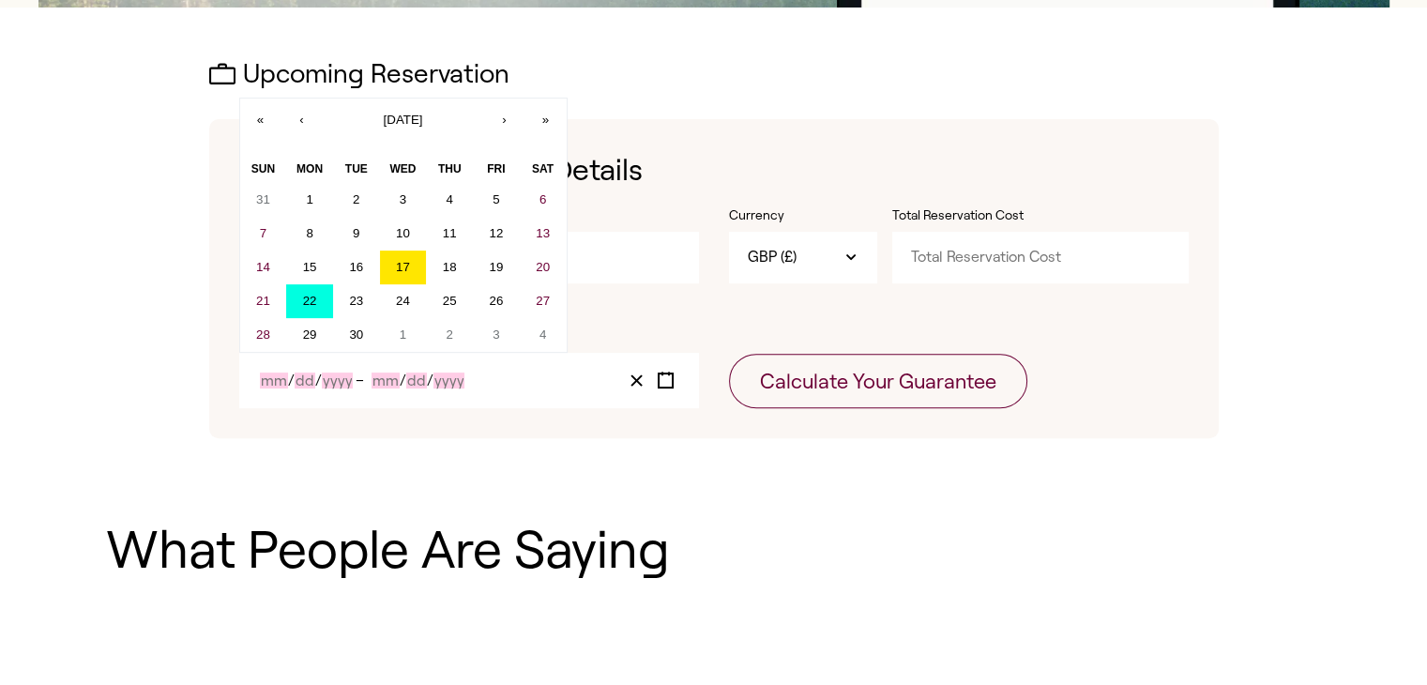
click at [308, 311] on button "22" at bounding box center [309, 301] width 47 height 34
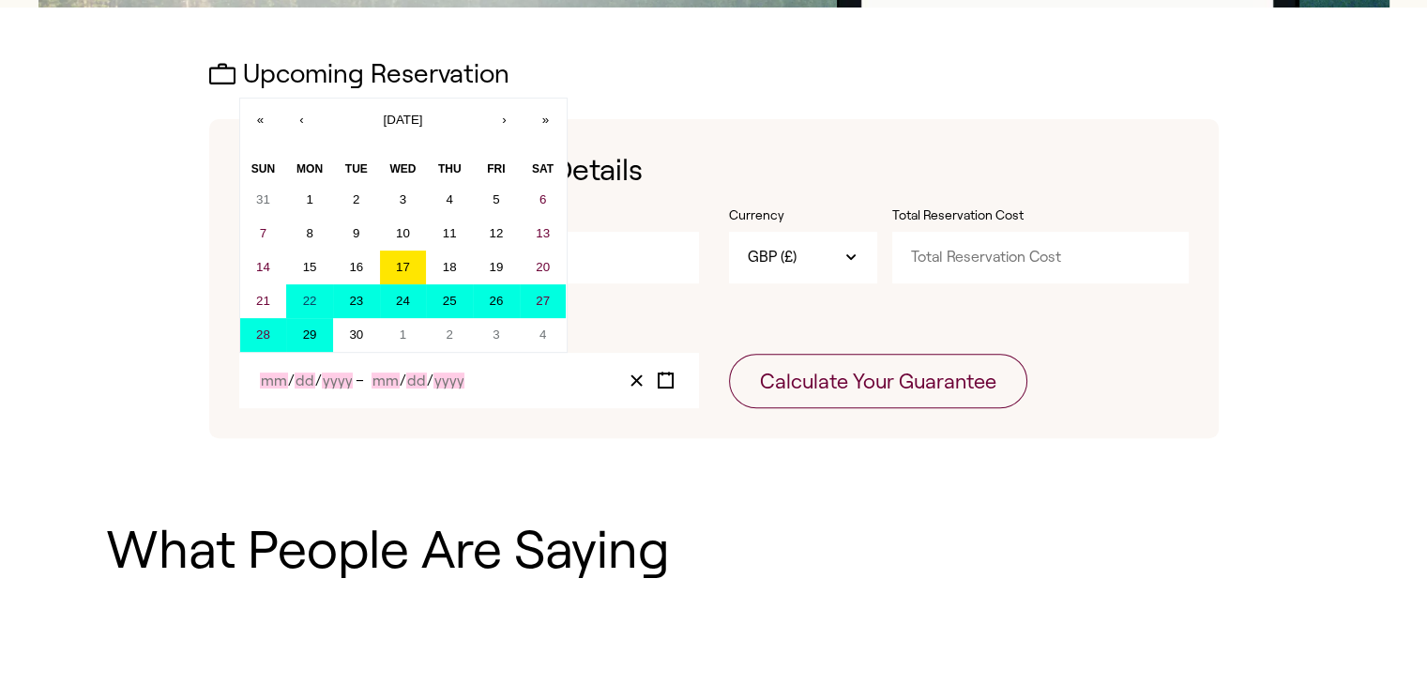
click at [325, 343] on button "29" at bounding box center [309, 335] width 47 height 34
type input "9"
type input "22"
type input "2025"
type input "9"
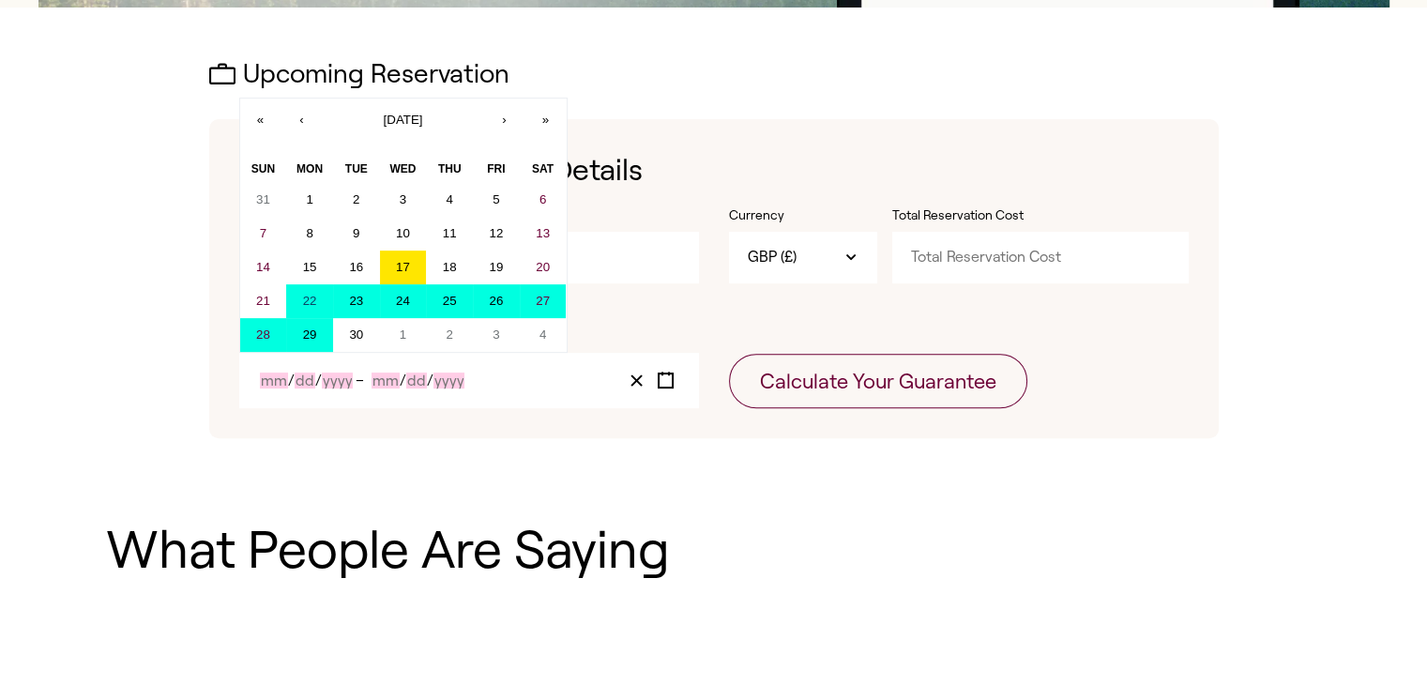
type input "29"
type input "2025"
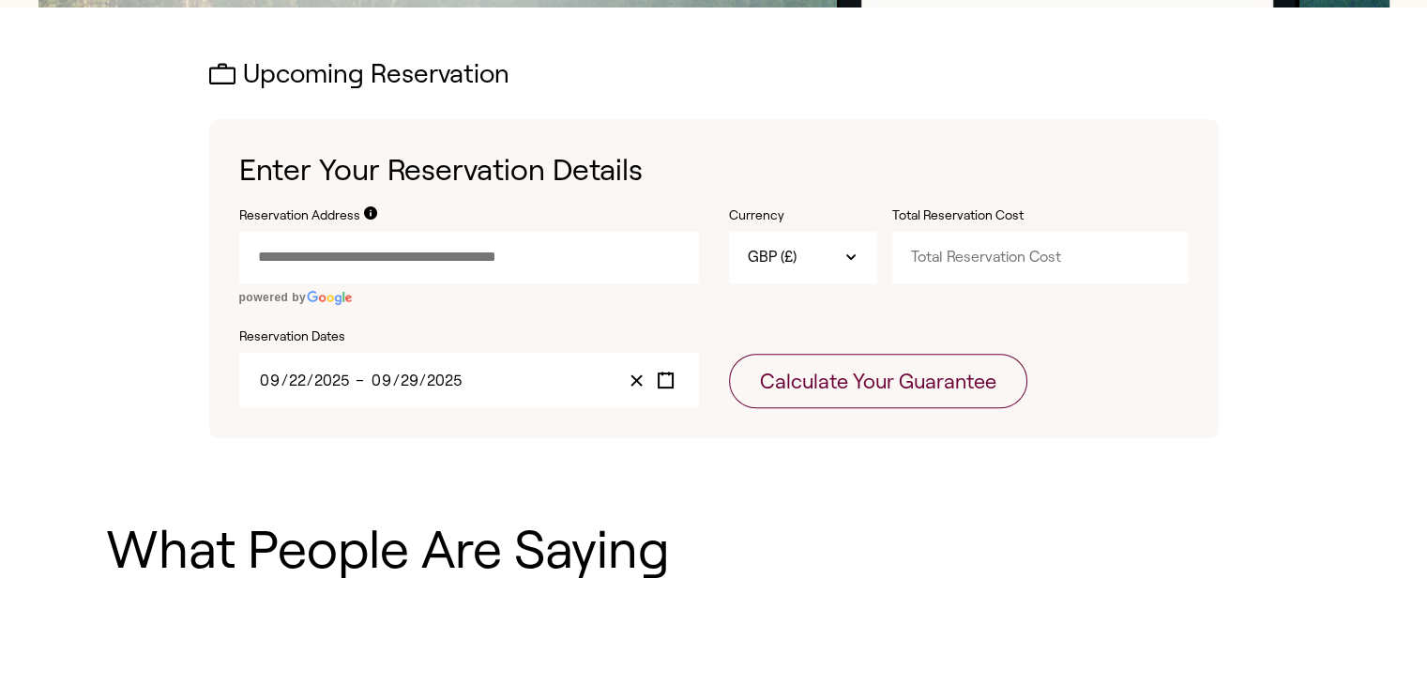
click at [481, 265] on input "Reservation Address" at bounding box center [469, 257] width 460 height 51
paste input "text"
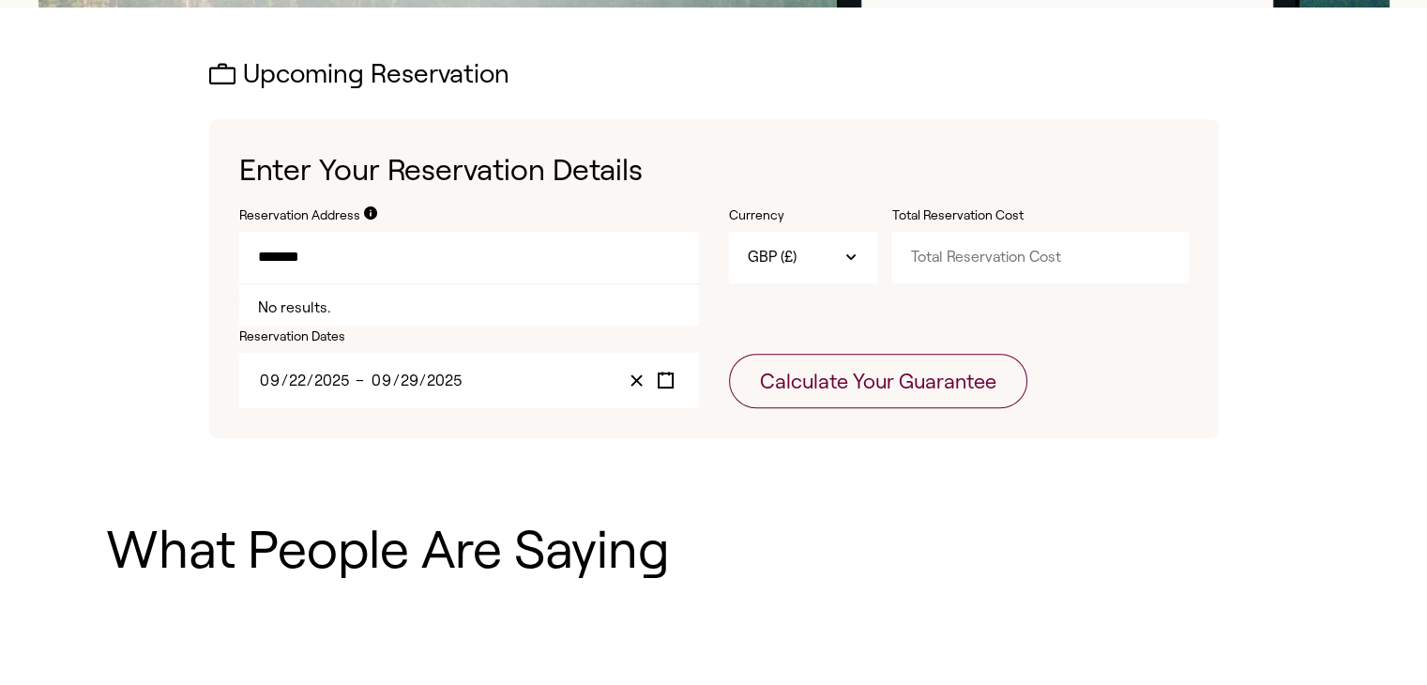
drag, startPoint x: 338, startPoint y: 260, endPoint x: 240, endPoint y: 261, distance: 97.5
click at [240, 261] on input "*******" at bounding box center [469, 257] width 460 height 51
type input "*******"
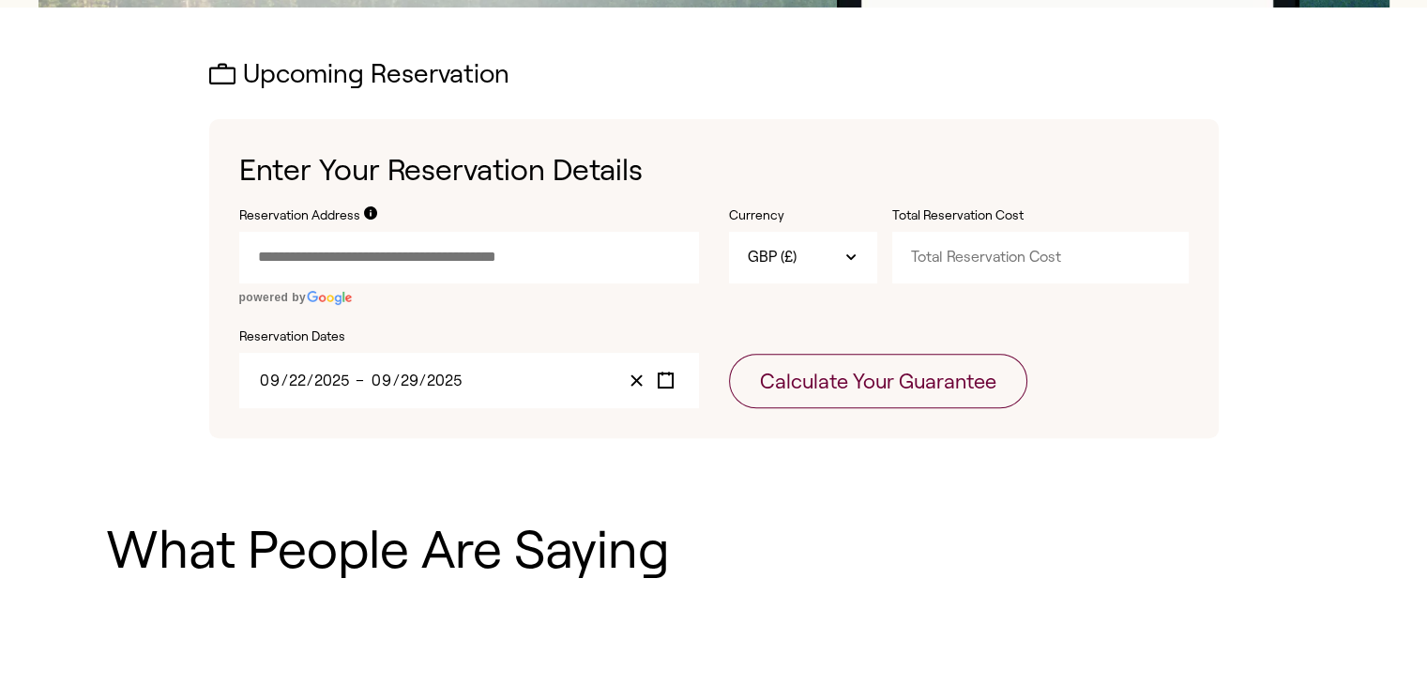
paste input "text"
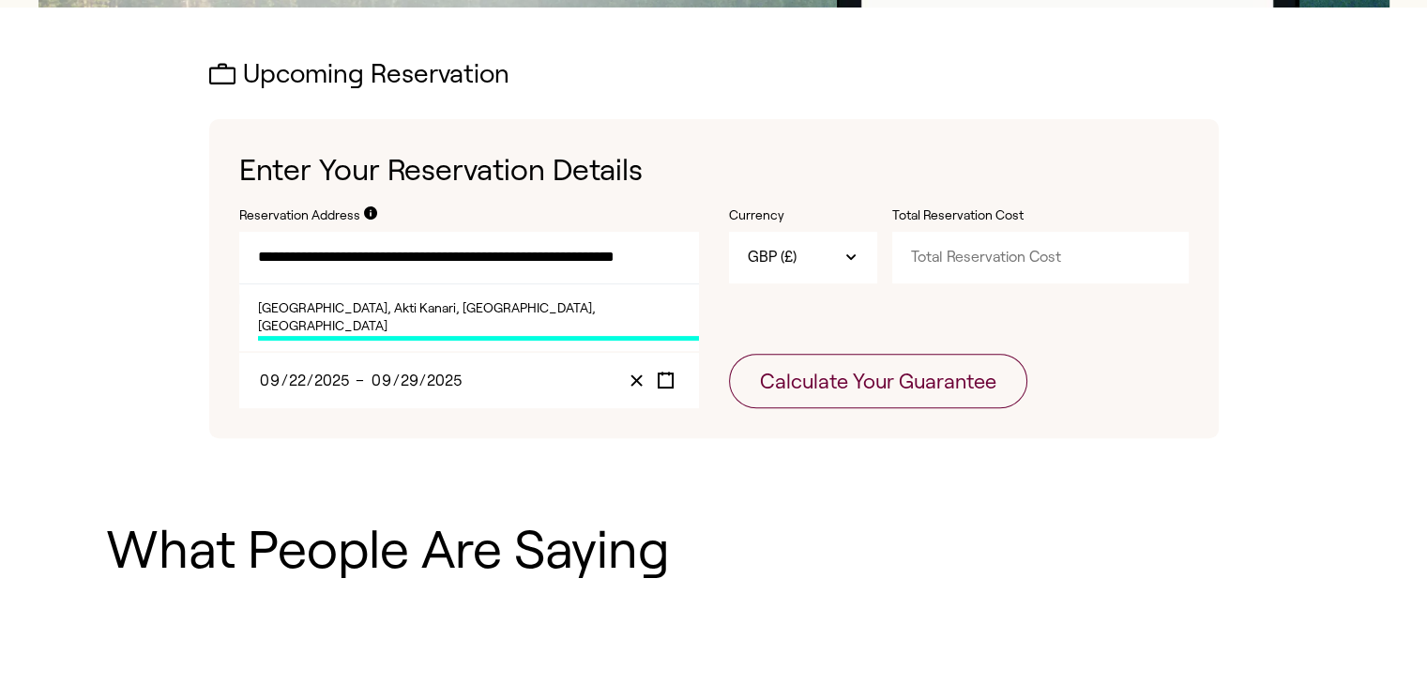
click at [443, 316] on span "[GEOGRAPHIC_DATA], Akti Kanari, [GEOGRAPHIC_DATA], [GEOGRAPHIC_DATA]" at bounding box center [478, 319] width 441 height 41
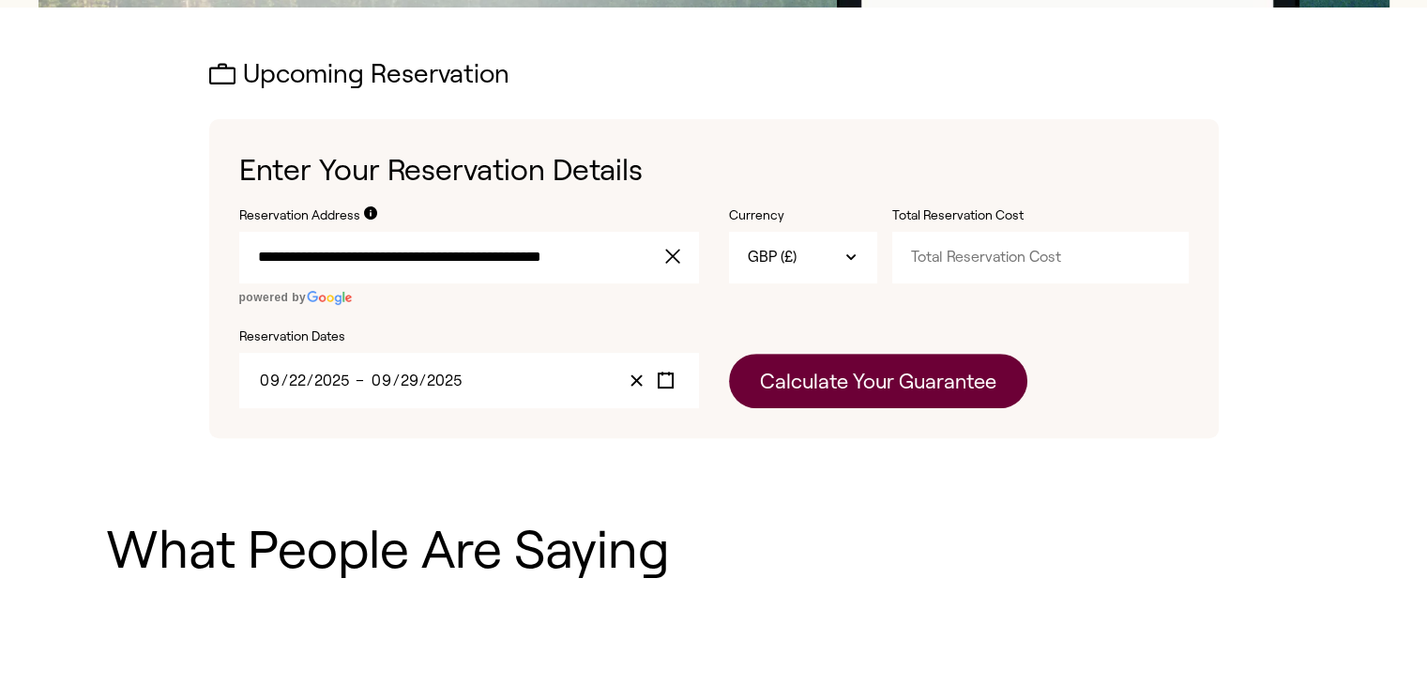
type input "**********"
click at [829, 387] on button "Calculate Your Guarantee" at bounding box center [878, 381] width 298 height 54
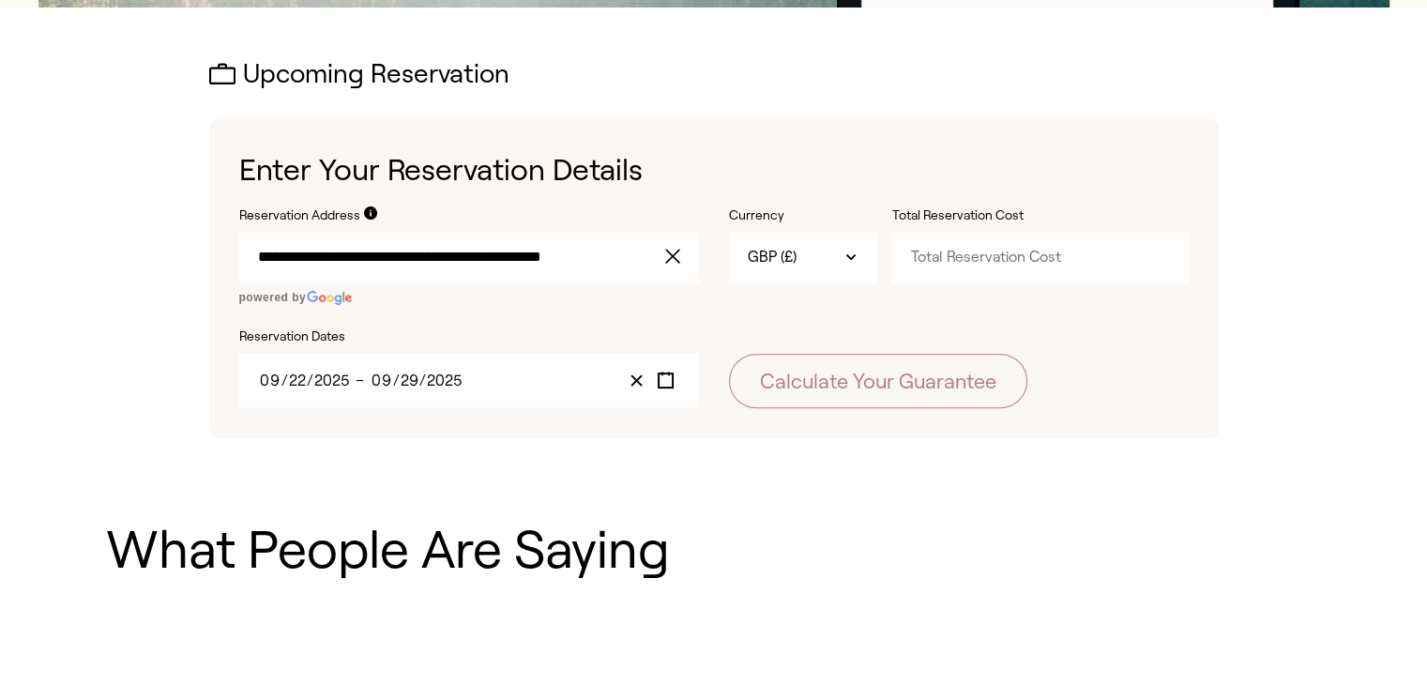
click at [940, 256] on input "Total Reservation Cost" at bounding box center [1040, 257] width 296 height 51
paste input "1603.28"
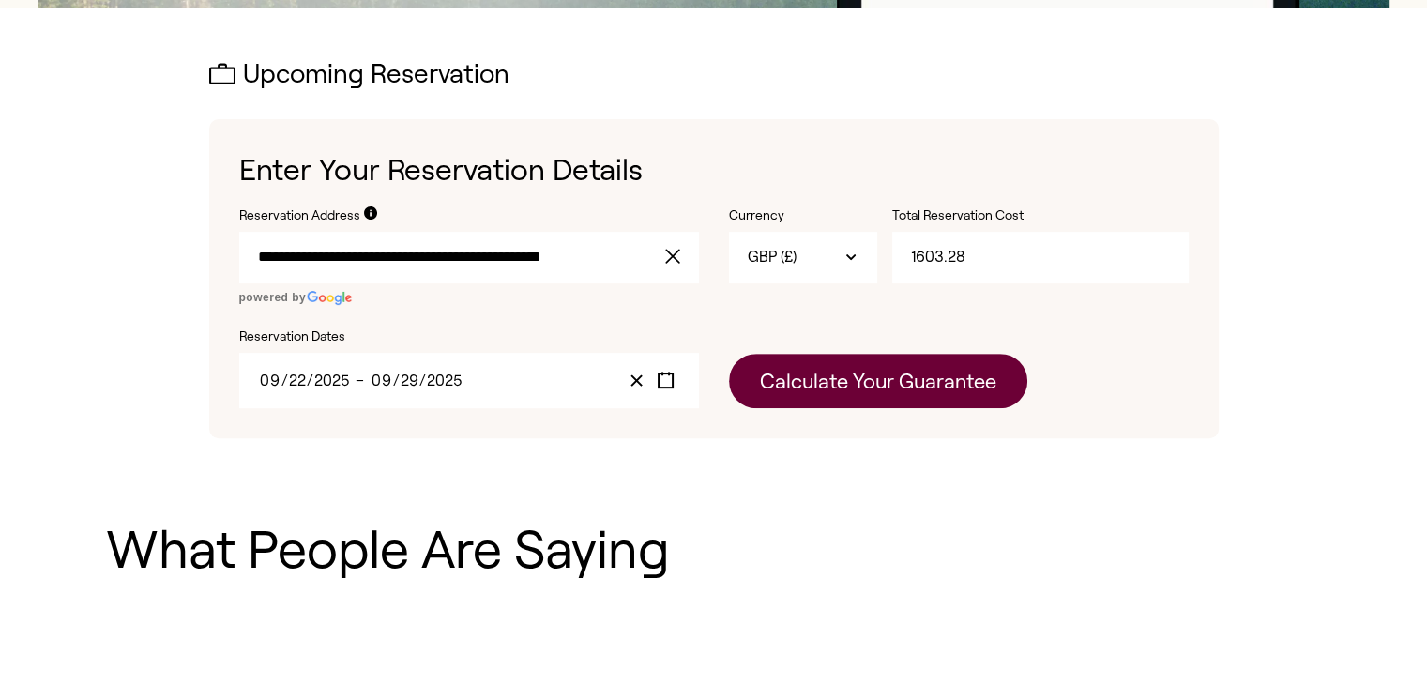
type input "1603.28"
click at [893, 380] on button "Calculate Your Guarantee" at bounding box center [878, 381] width 298 height 54
